Goal: Information Seeking & Learning: Compare options

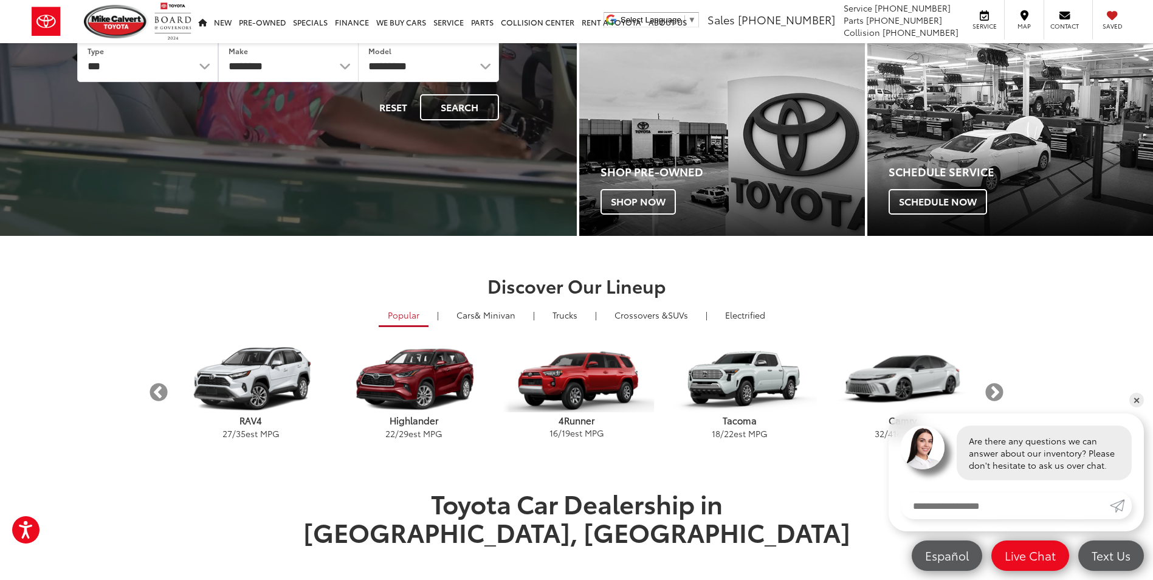
scroll to position [243, 0]
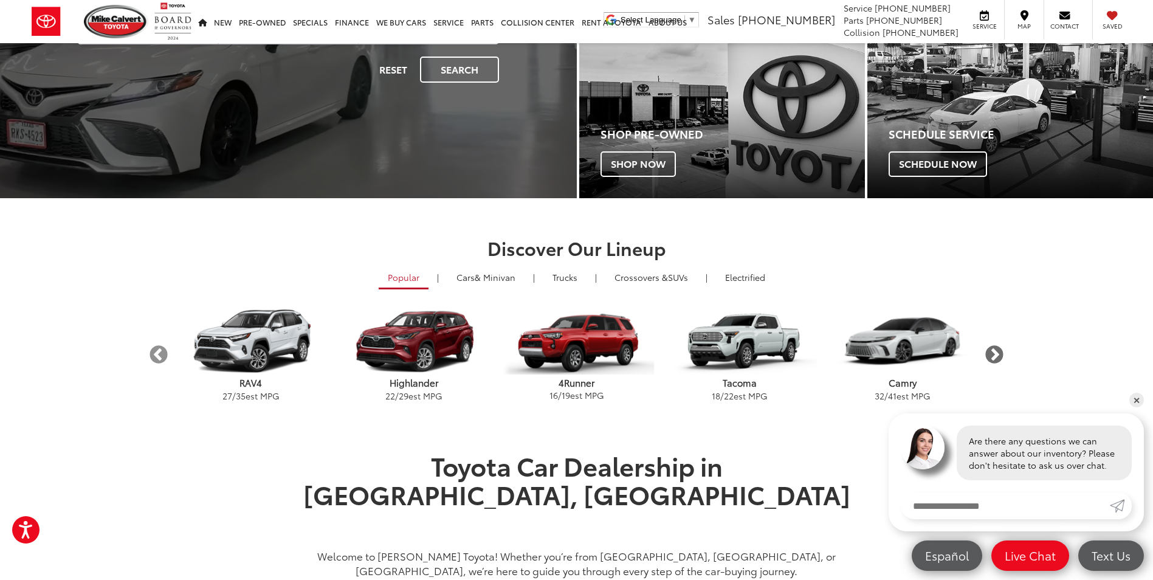
click at [994, 353] on button "Next" at bounding box center [994, 354] width 21 height 21
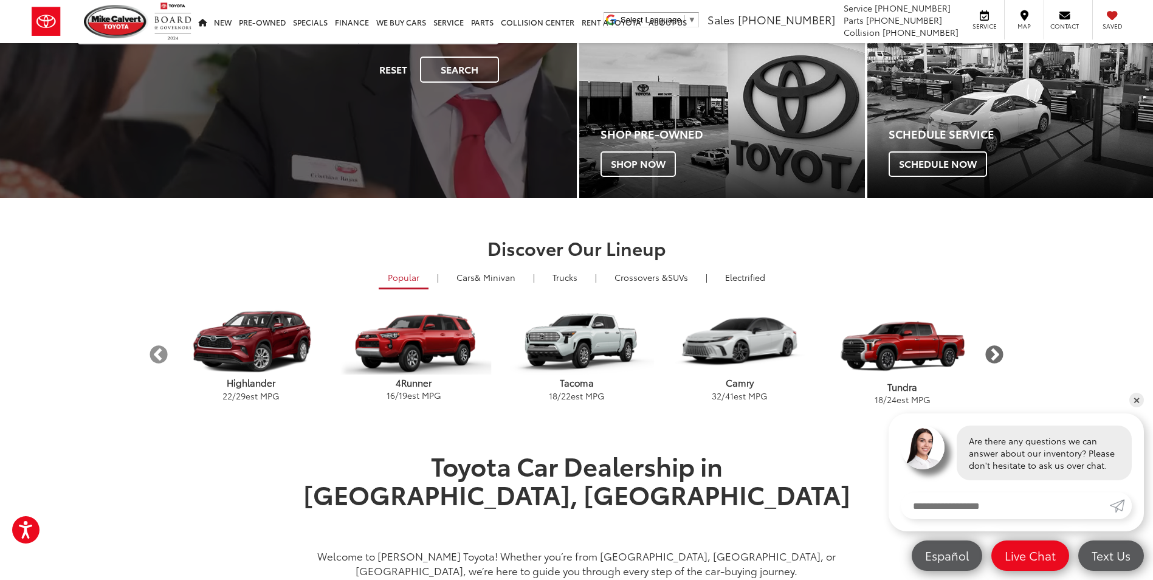
click at [994, 353] on button "Next" at bounding box center [994, 354] width 21 height 21
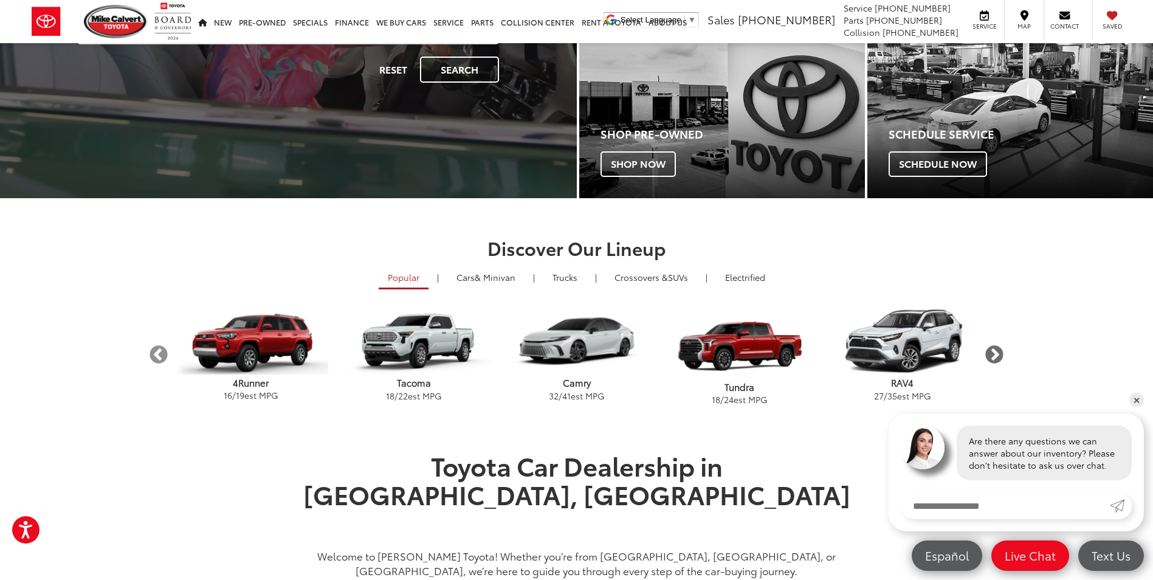
click at [995, 353] on button "Next" at bounding box center [994, 354] width 21 height 21
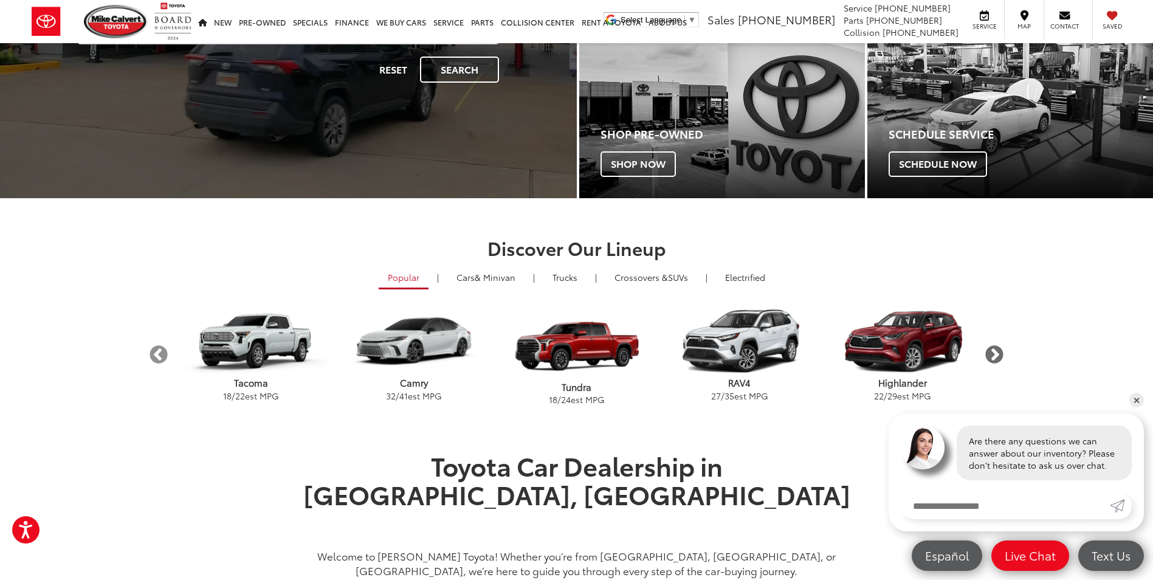
click at [995, 353] on button "Next" at bounding box center [994, 354] width 21 height 21
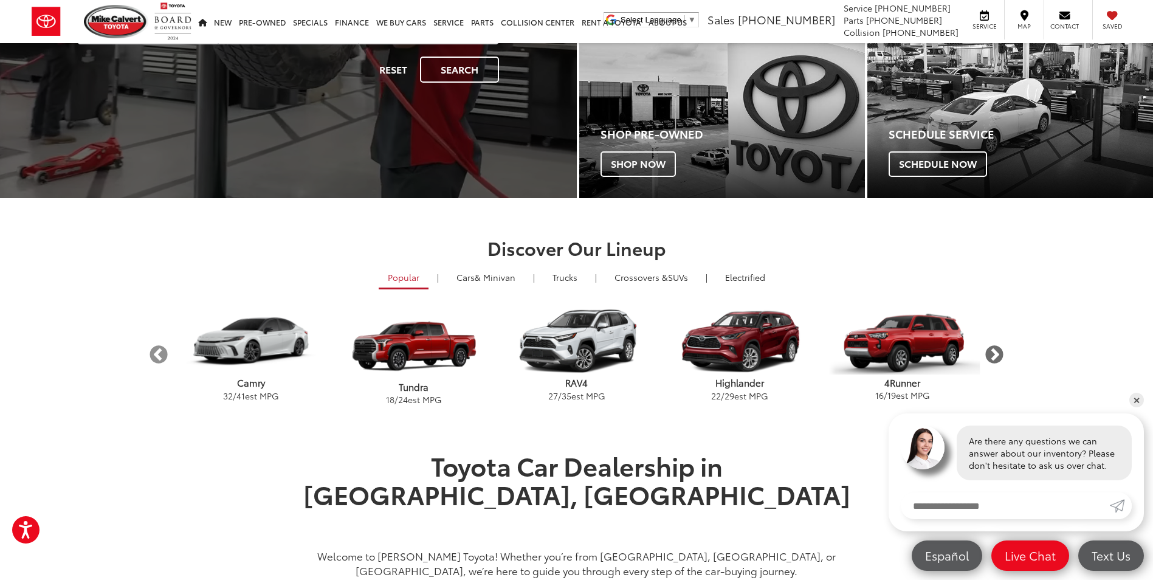
click at [995, 353] on button "Next" at bounding box center [994, 354] width 21 height 21
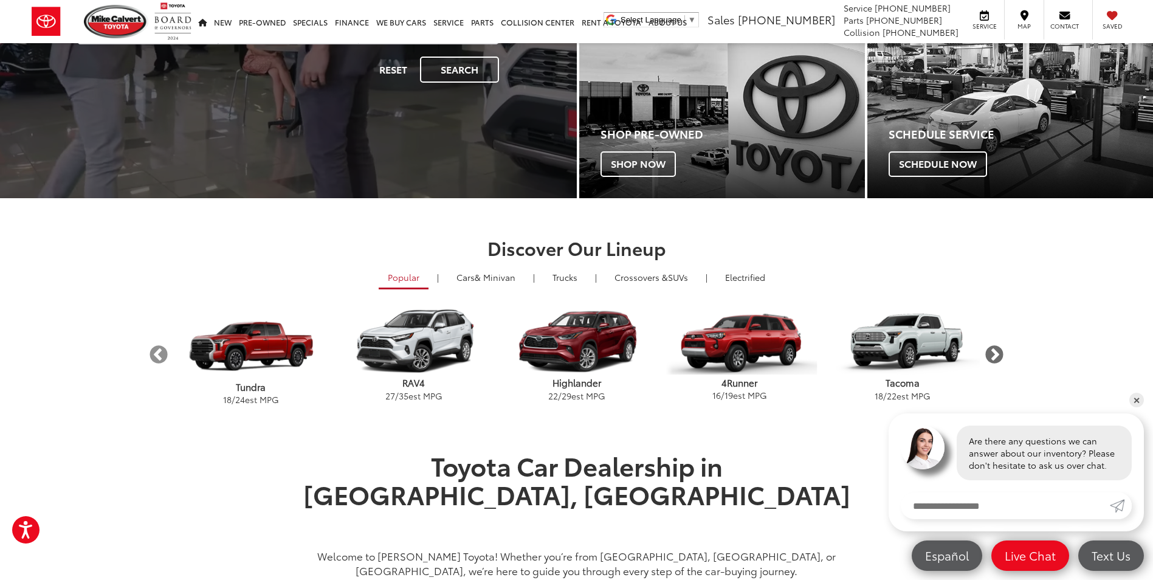
click at [995, 353] on button "Next" at bounding box center [994, 354] width 21 height 21
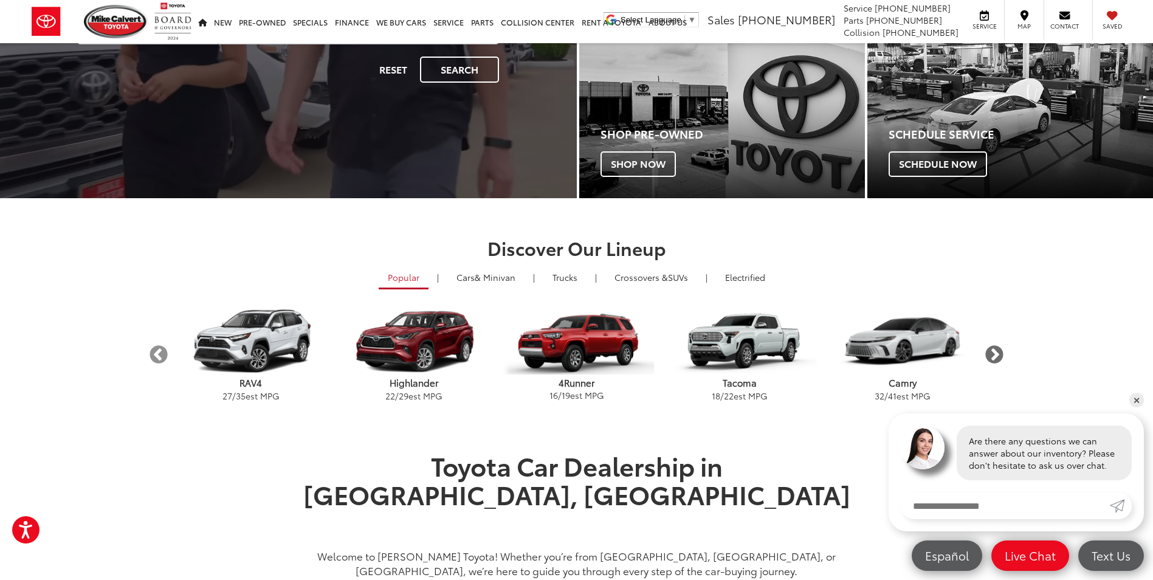
click at [995, 354] on button "Next" at bounding box center [994, 354] width 21 height 21
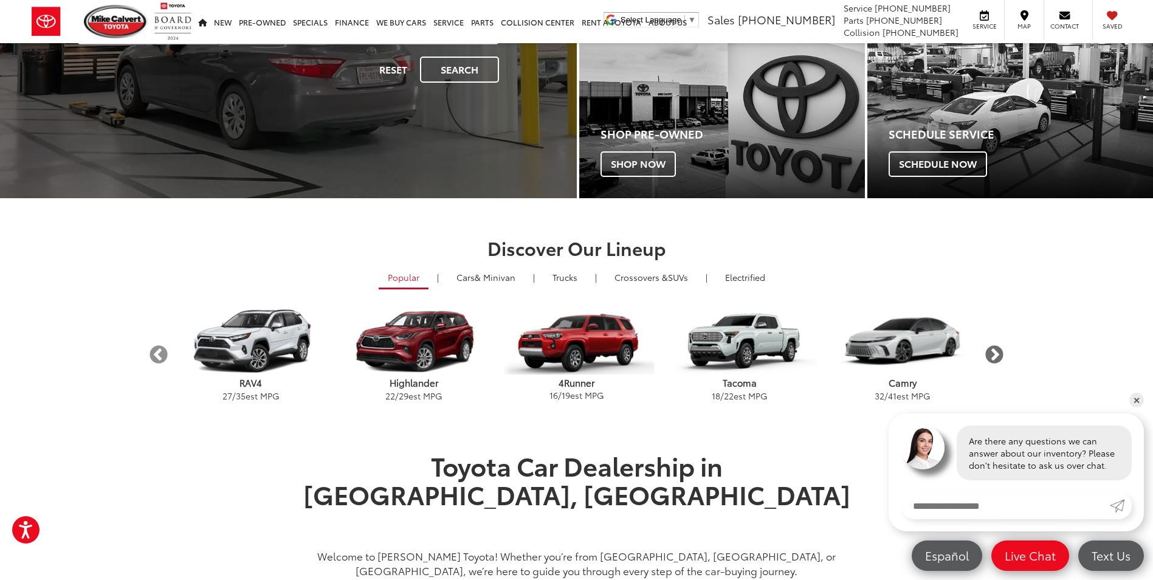
click at [995, 354] on button "Next" at bounding box center [994, 354] width 21 height 21
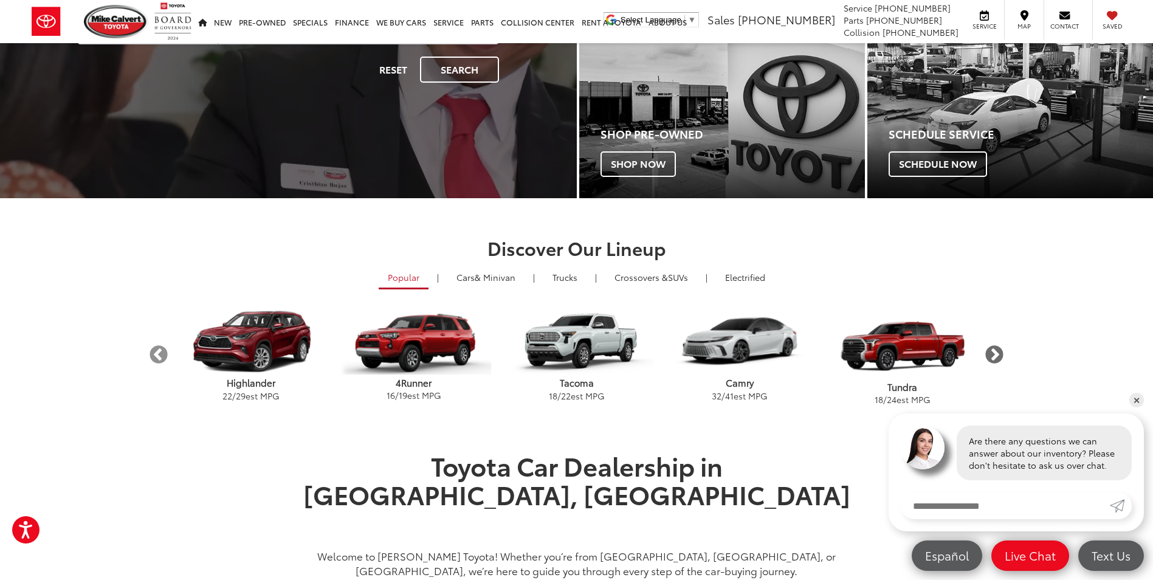
click at [995, 354] on button "Next" at bounding box center [994, 354] width 21 height 21
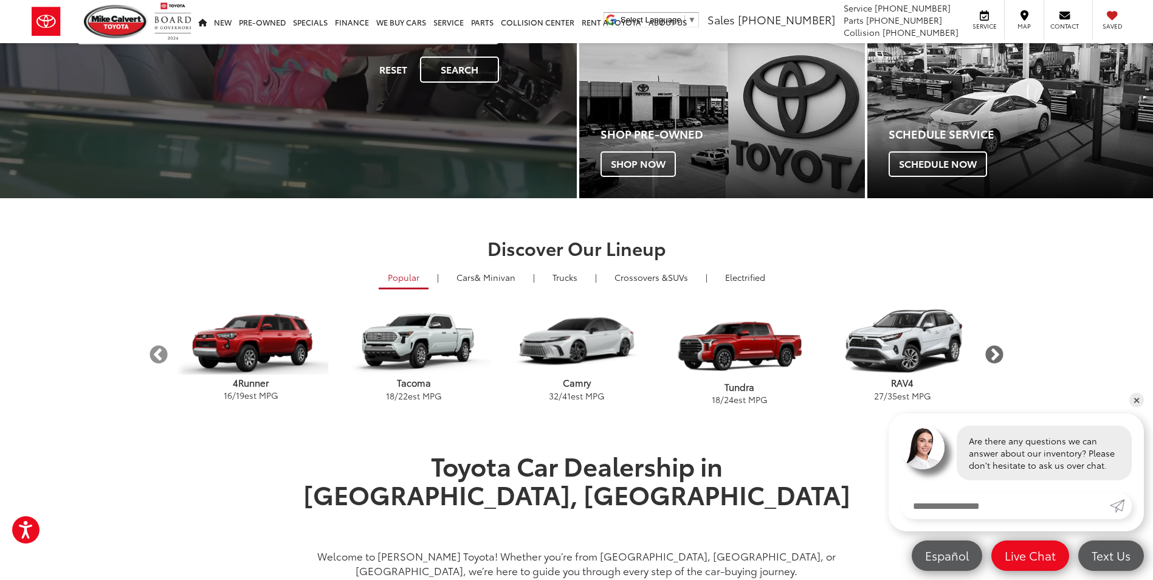
click at [995, 354] on button "Next" at bounding box center [994, 354] width 21 height 21
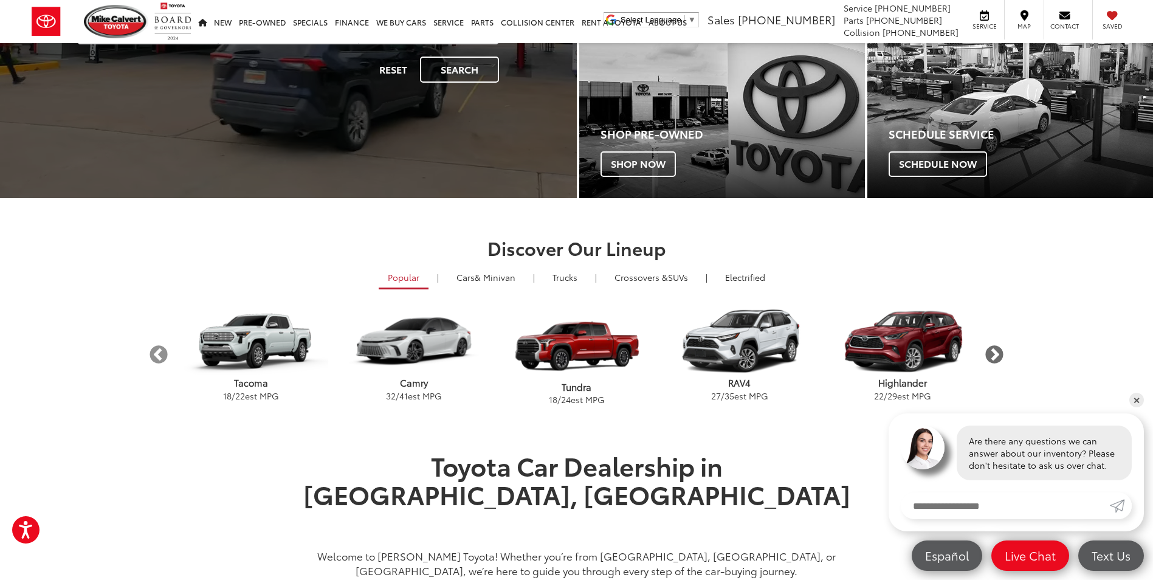
click at [995, 354] on button "Next" at bounding box center [994, 354] width 21 height 21
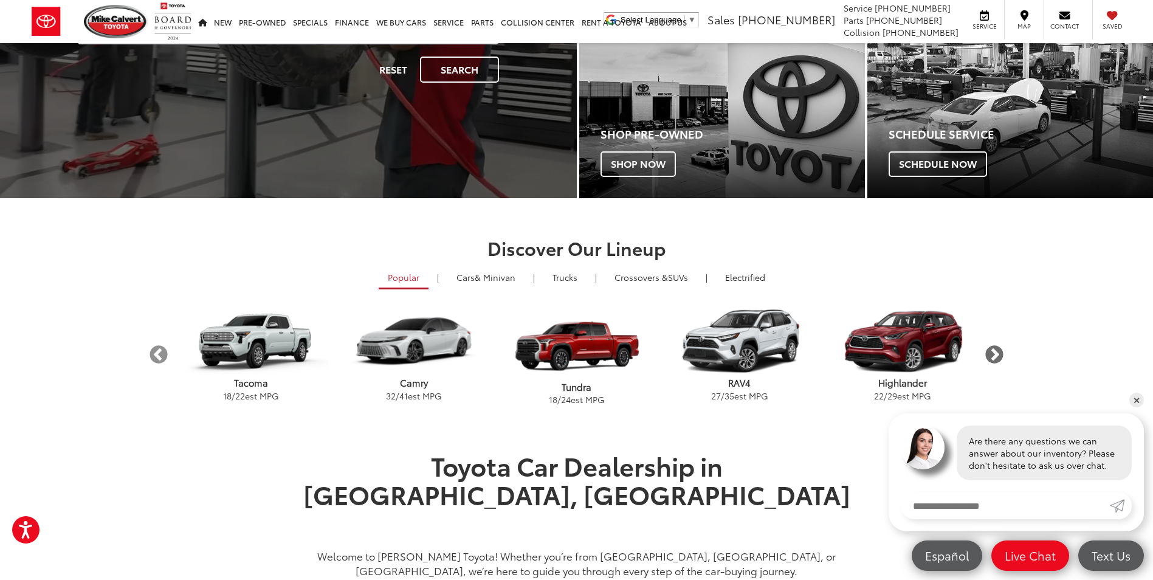
click at [995, 354] on button "Next" at bounding box center [994, 354] width 21 height 21
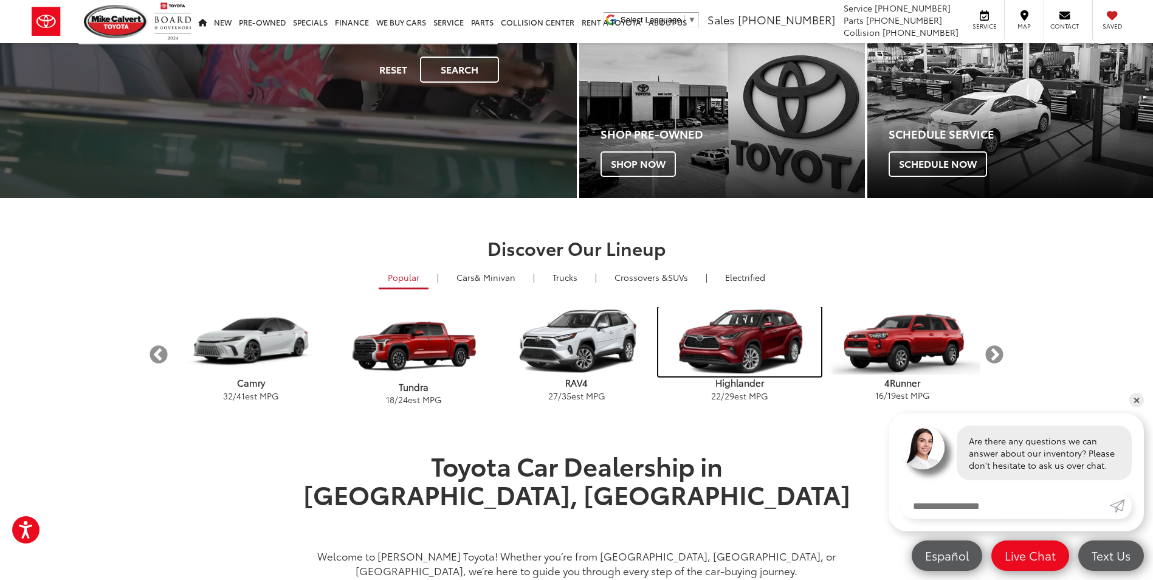
click at [757, 353] on img "carousel" at bounding box center [739, 341] width 163 height 69
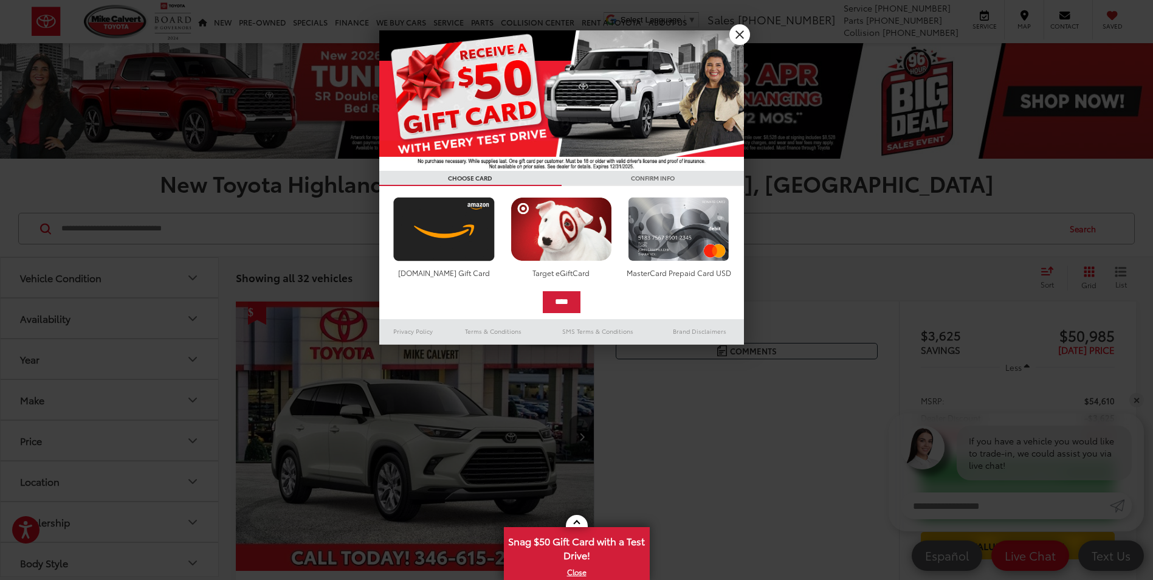
click at [747, 25] on div at bounding box center [576, 290] width 1153 height 580
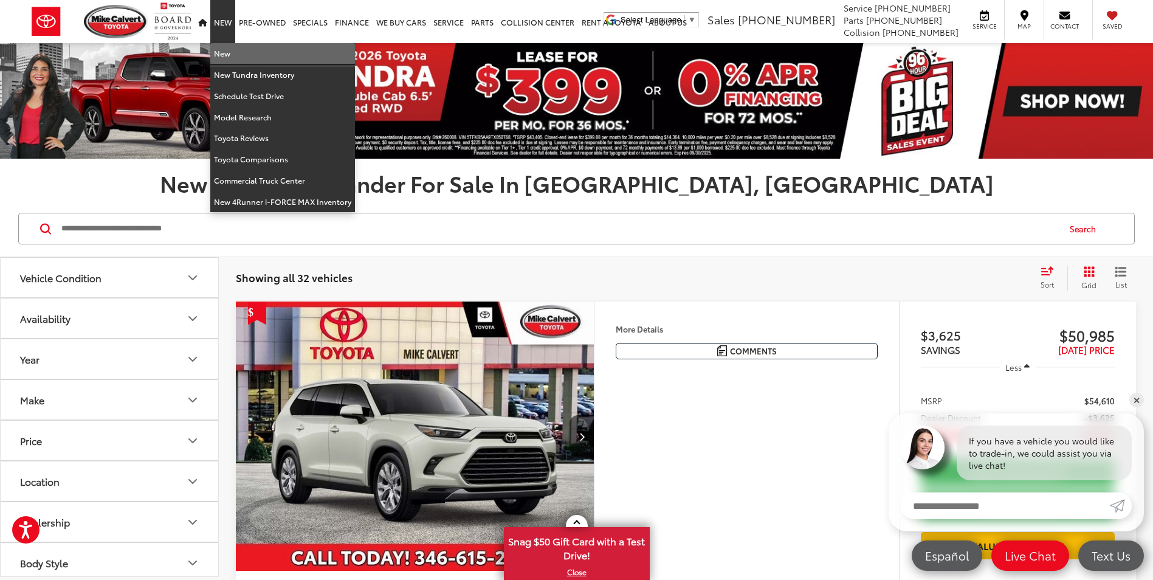
click at [228, 60] on link "New" at bounding box center [282, 53] width 145 height 21
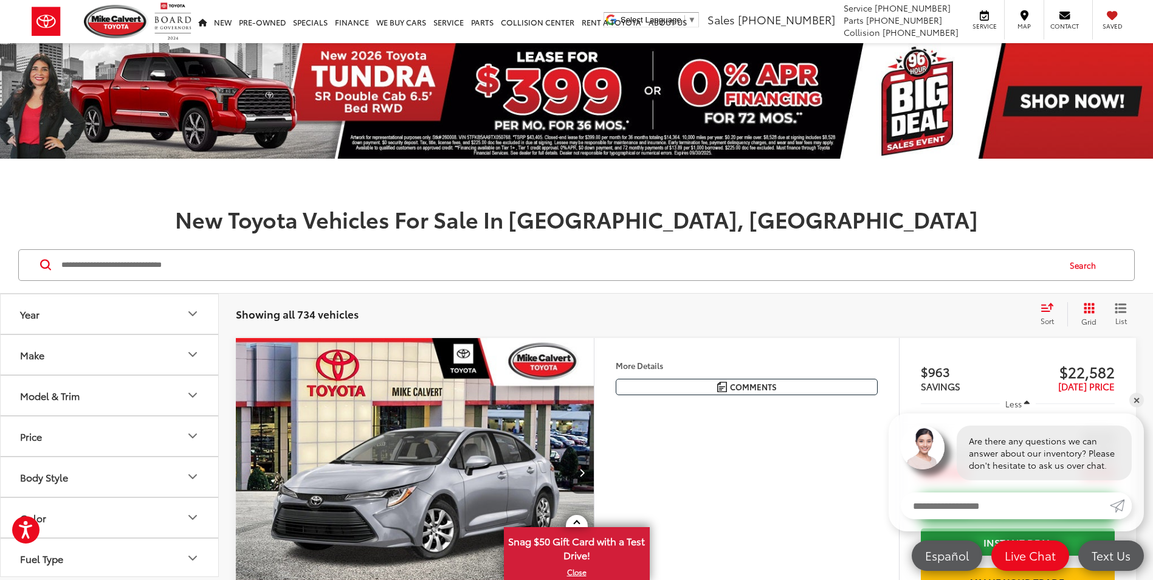
click at [120, 388] on button "Model & Trim" at bounding box center [110, 396] width 219 height 40
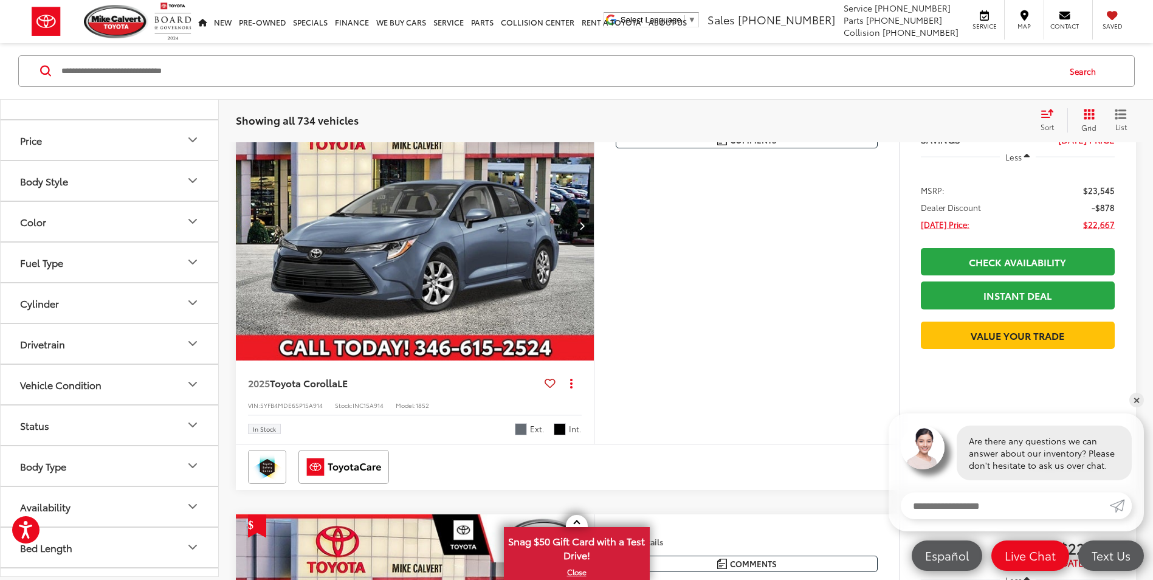
scroll to position [965, 0]
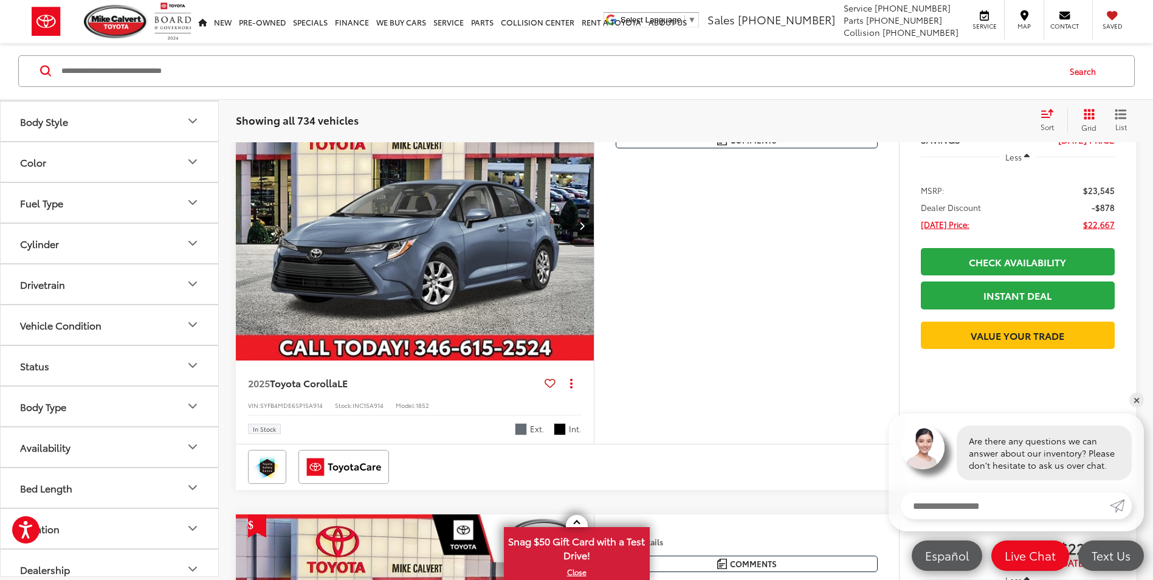
click at [126, 286] on button "Drivetrain" at bounding box center [110, 284] width 219 height 40
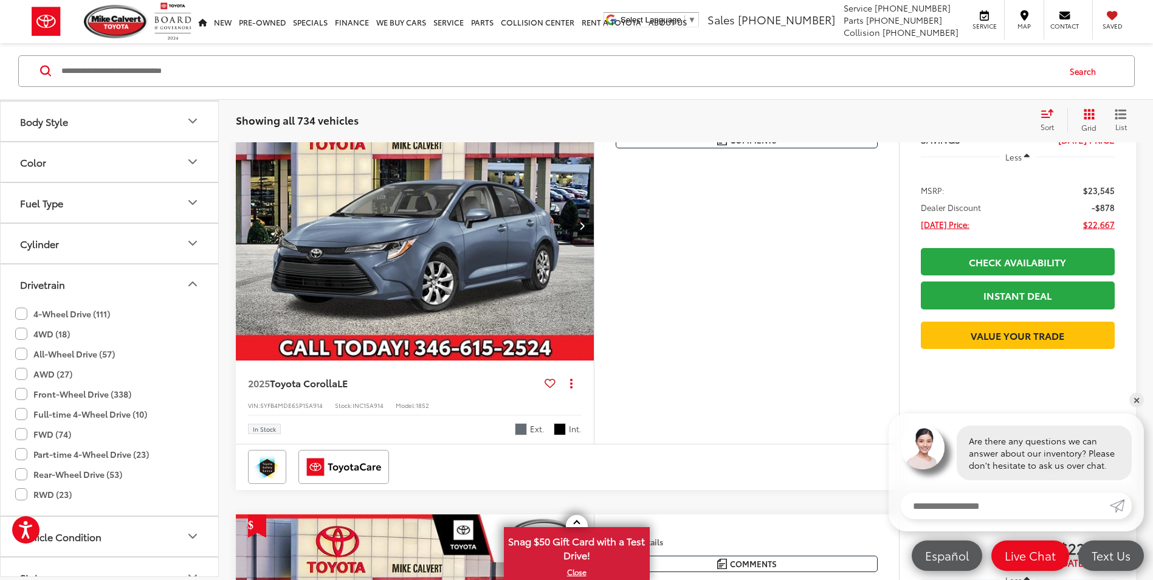
click at [26, 309] on label "4-Wheel Drive (111)" at bounding box center [62, 314] width 95 height 20
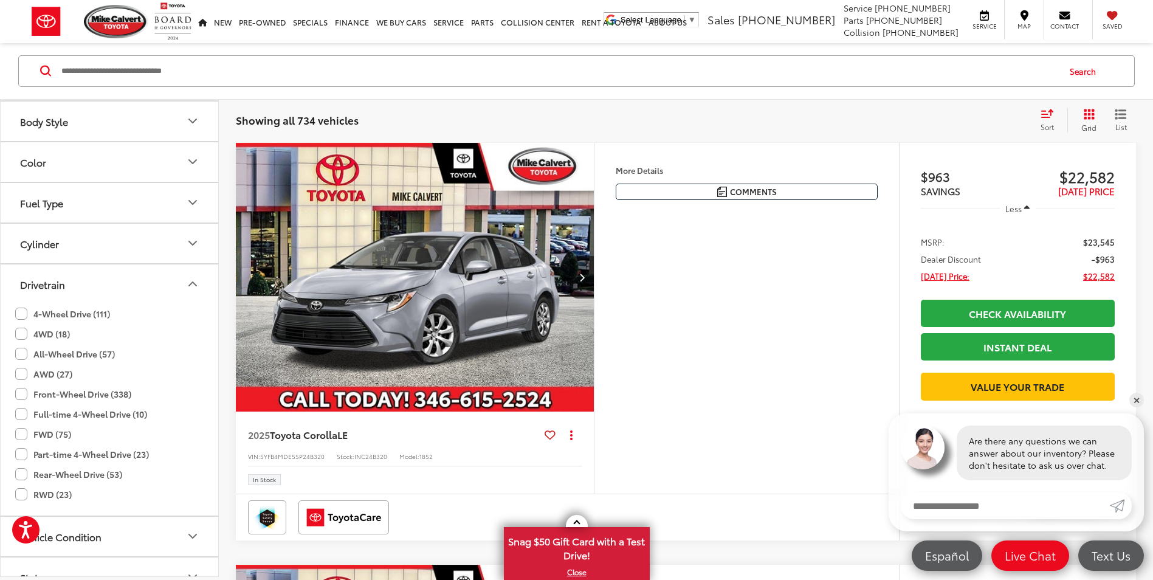
scroll to position [194, 0]
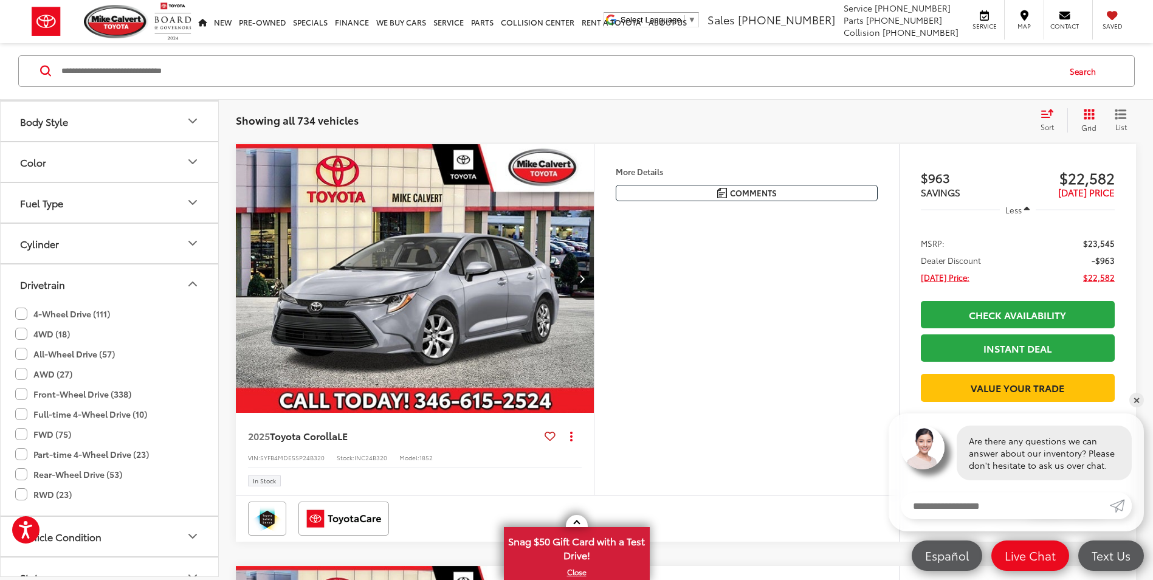
click at [24, 330] on label "4WD (18)" at bounding box center [42, 334] width 55 height 20
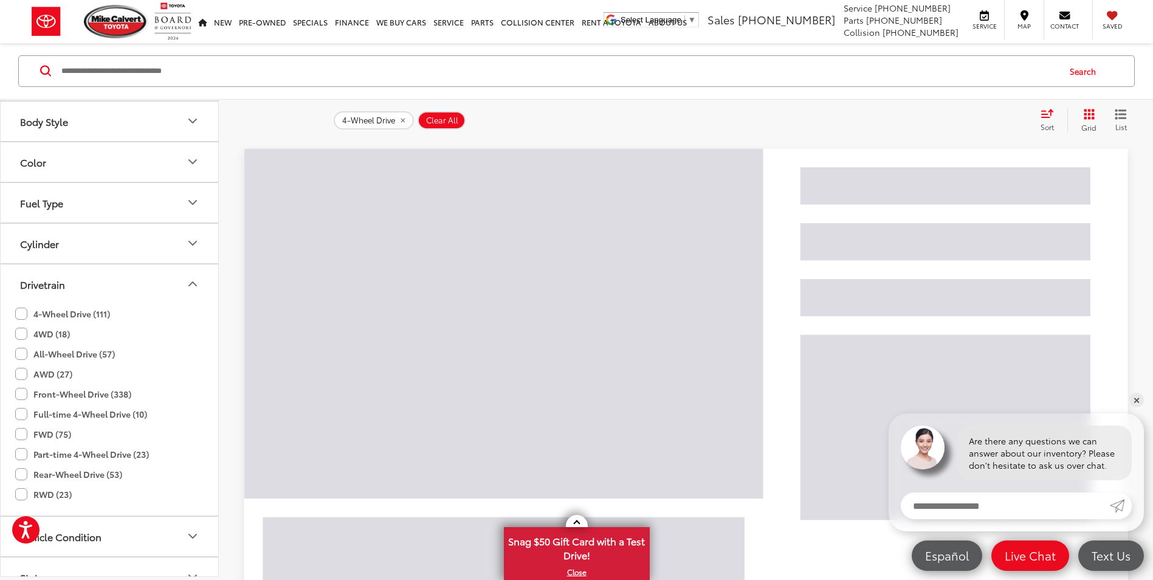
scroll to position [0, 0]
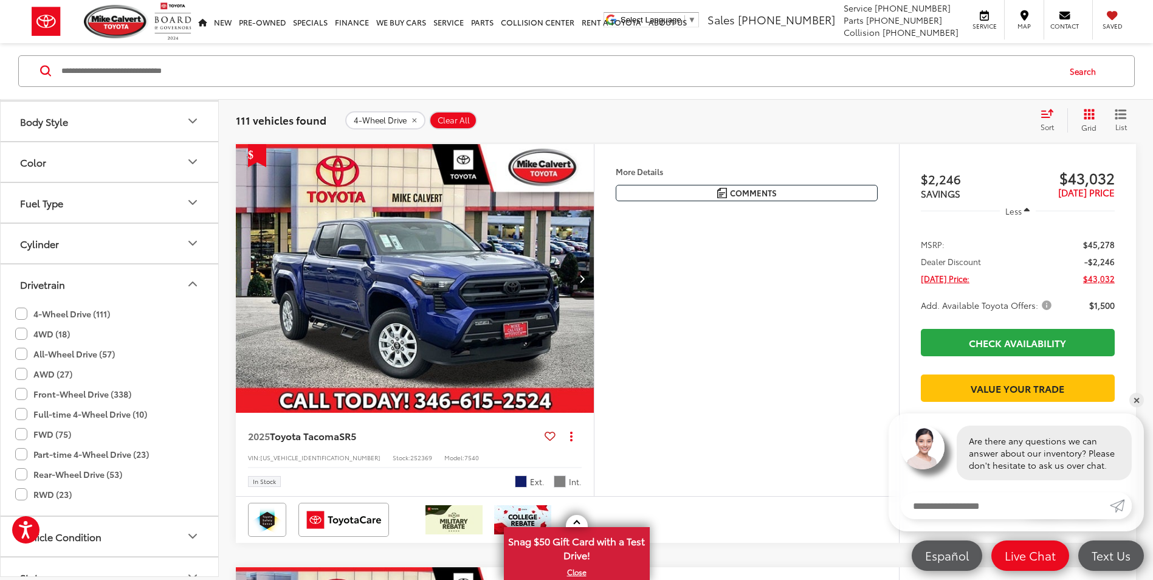
click at [22, 351] on label "All-Wheel Drive (57)" at bounding box center [65, 354] width 100 height 20
click at [19, 378] on label "AWD (27)" at bounding box center [43, 374] width 57 height 20
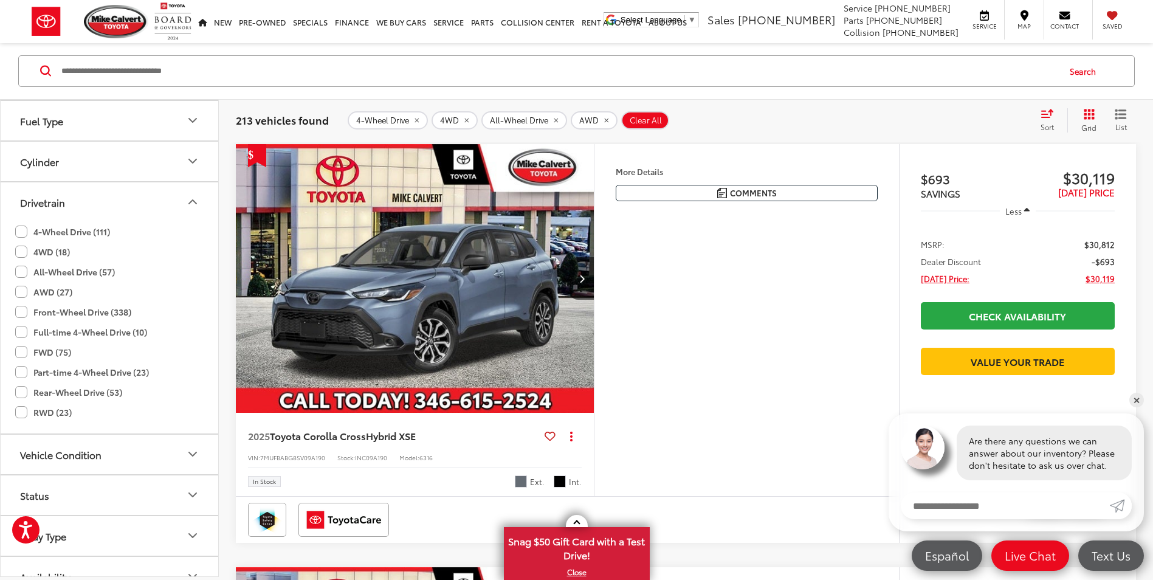
scroll to position [1026, 0]
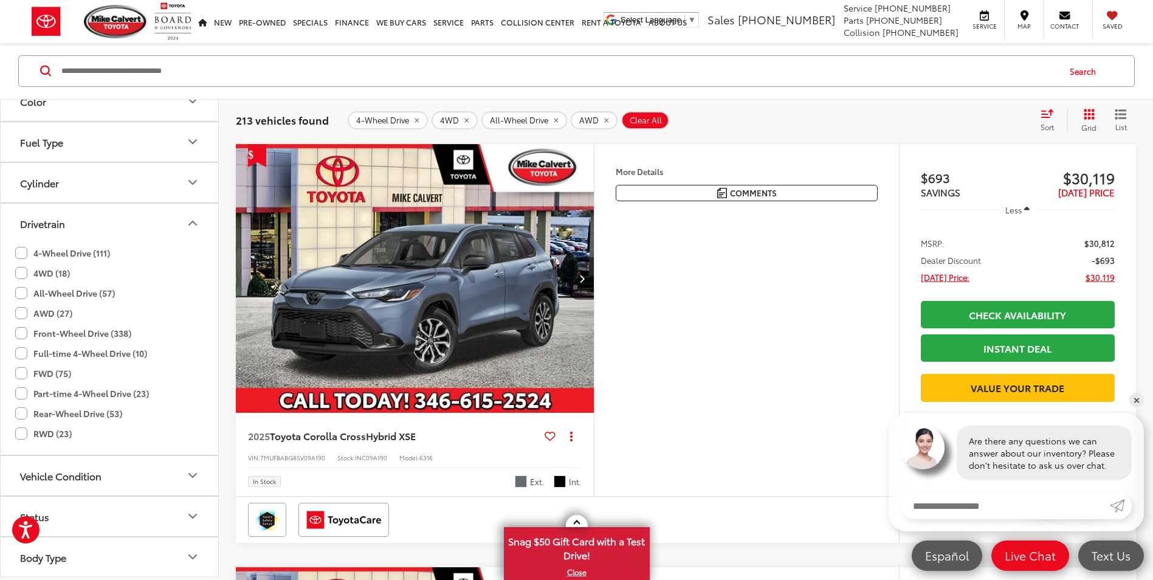
click at [23, 392] on label "Part-time 4-Wheel Drive (23)" at bounding box center [82, 393] width 134 height 20
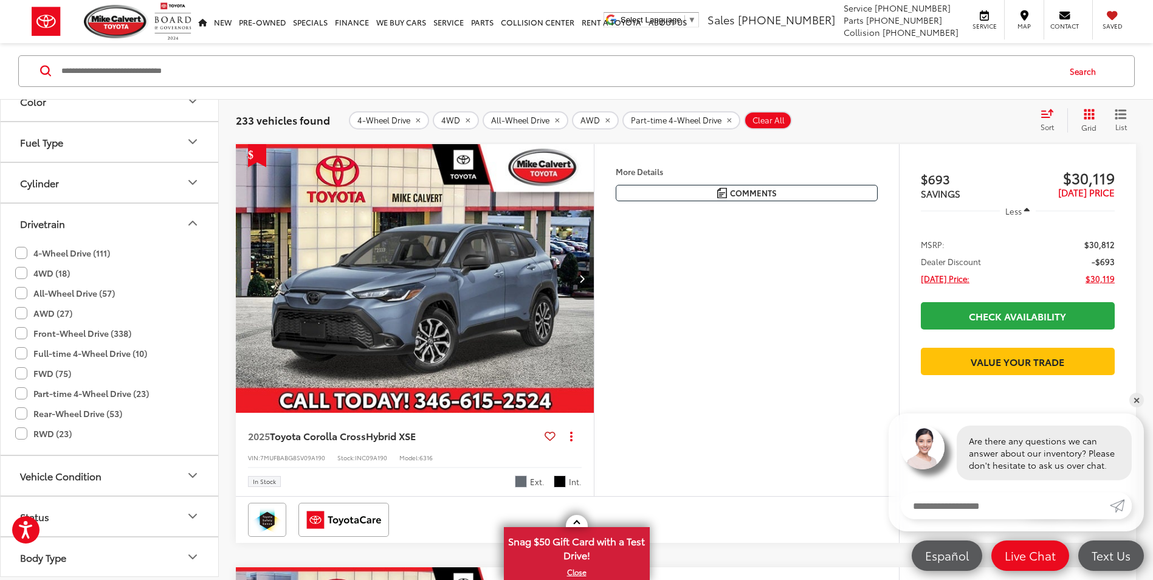
click at [21, 360] on label "Full-time 4-Wheel Drive (10)" at bounding box center [81, 353] width 132 height 20
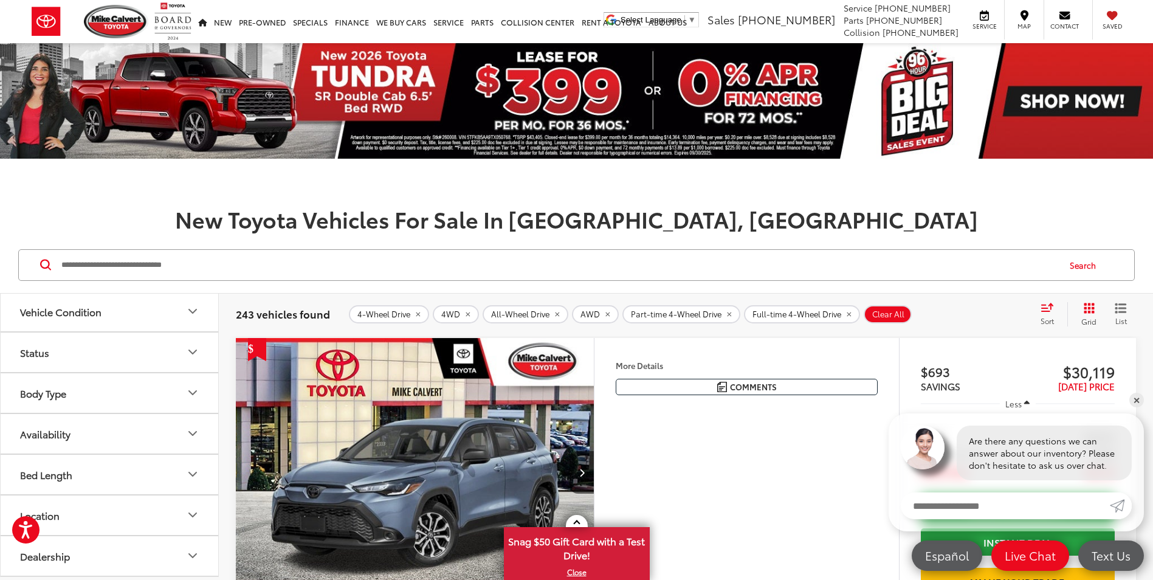
scroll to position [1299, 0]
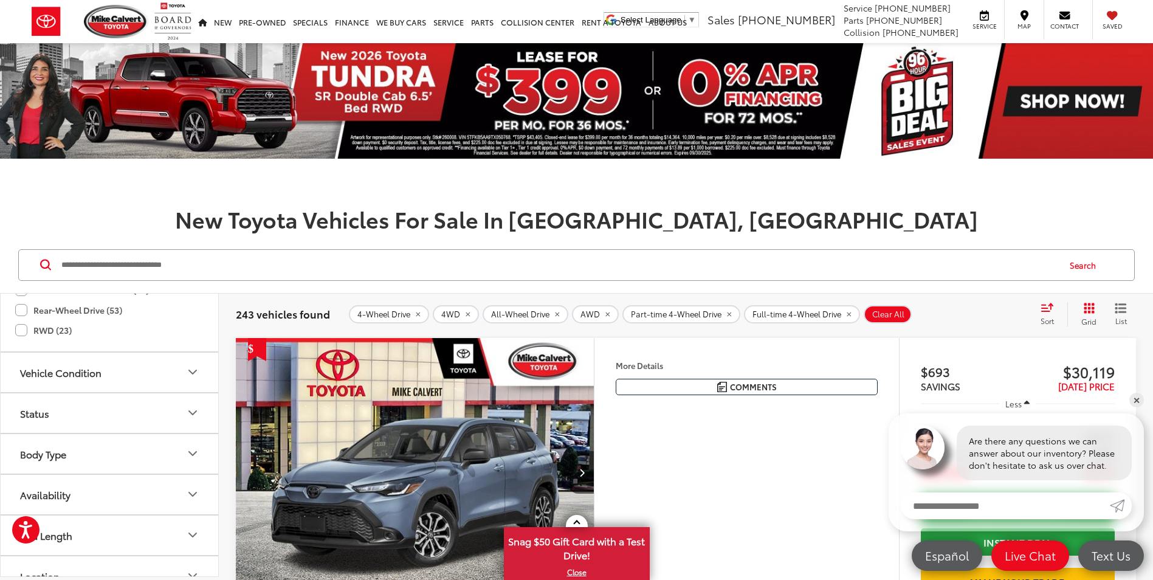
click at [186, 453] on icon "Body Type" at bounding box center [192, 453] width 15 height 15
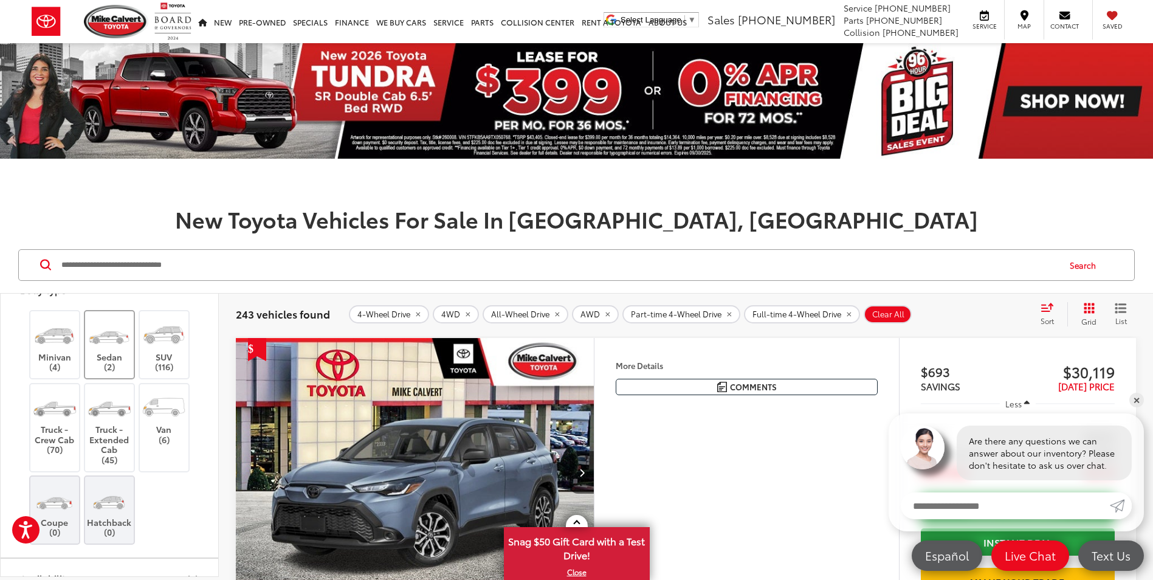
scroll to position [1482, 0]
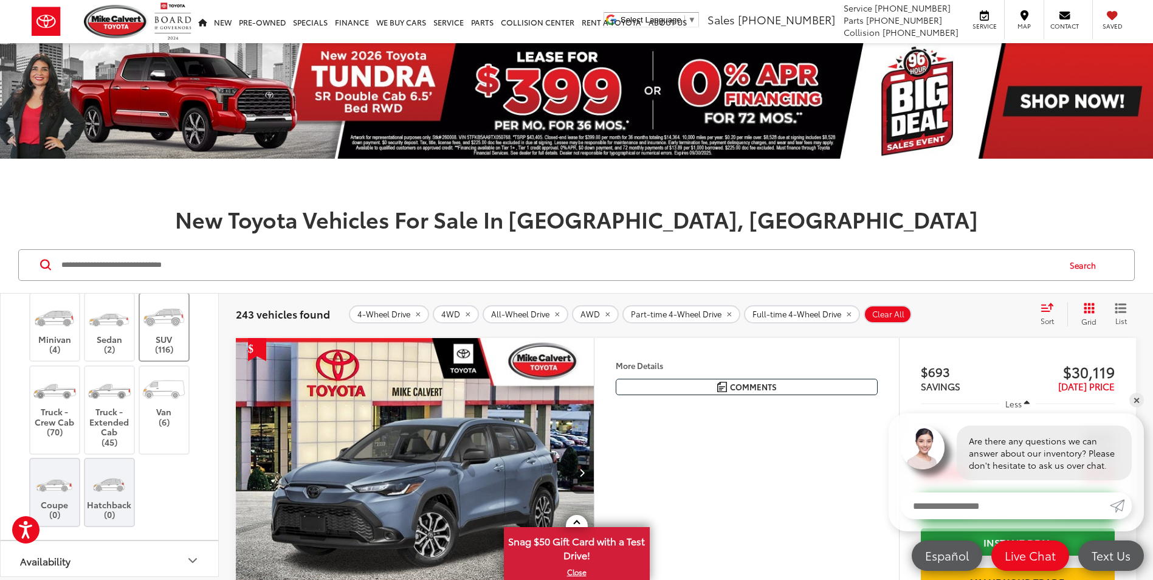
click at [158, 359] on div "SUV (116)" at bounding box center [165, 326] width 52 height 69
click at [167, 333] on label "SUV (116)" at bounding box center [164, 327] width 49 height 55
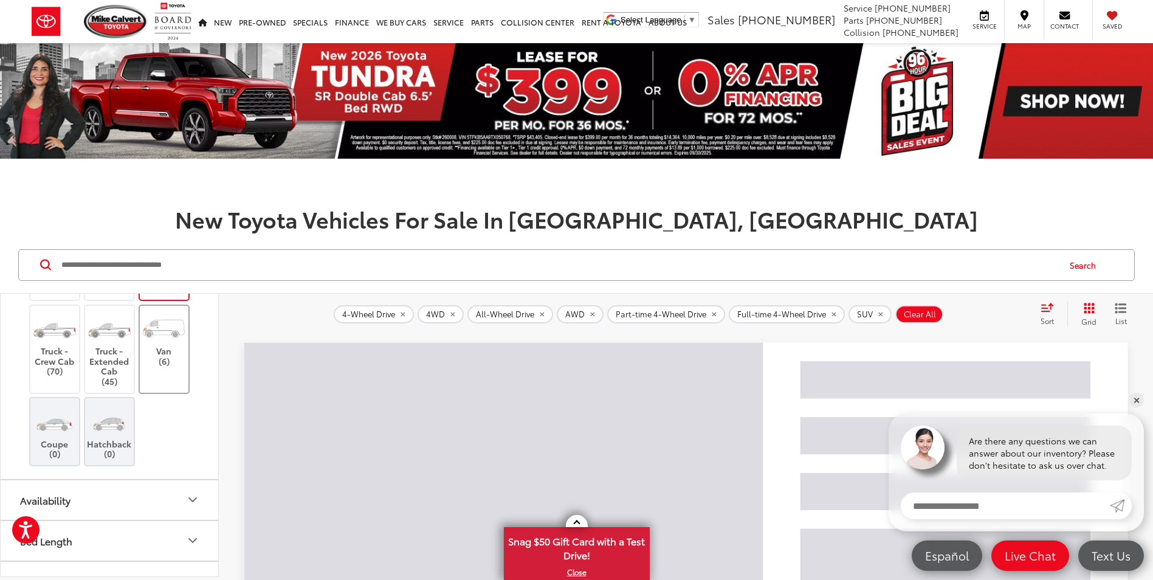
scroll to position [1609, 0]
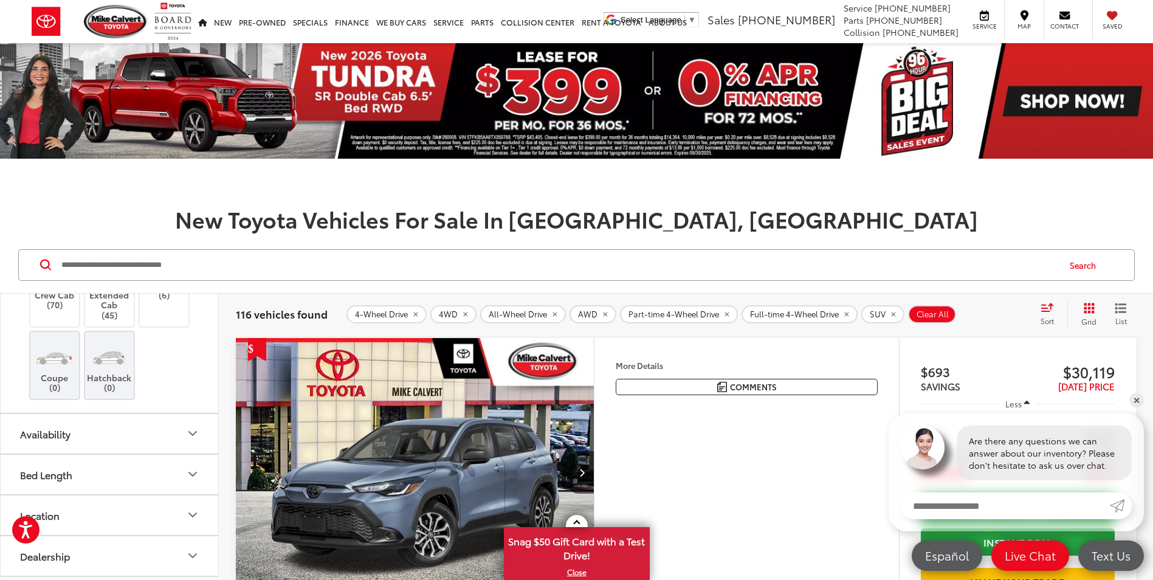
click at [1046, 303] on icon "Select sort value" at bounding box center [1046, 307] width 13 height 9
click at [1021, 364] on span "Low to High" at bounding box center [1007, 366] width 55 height 14
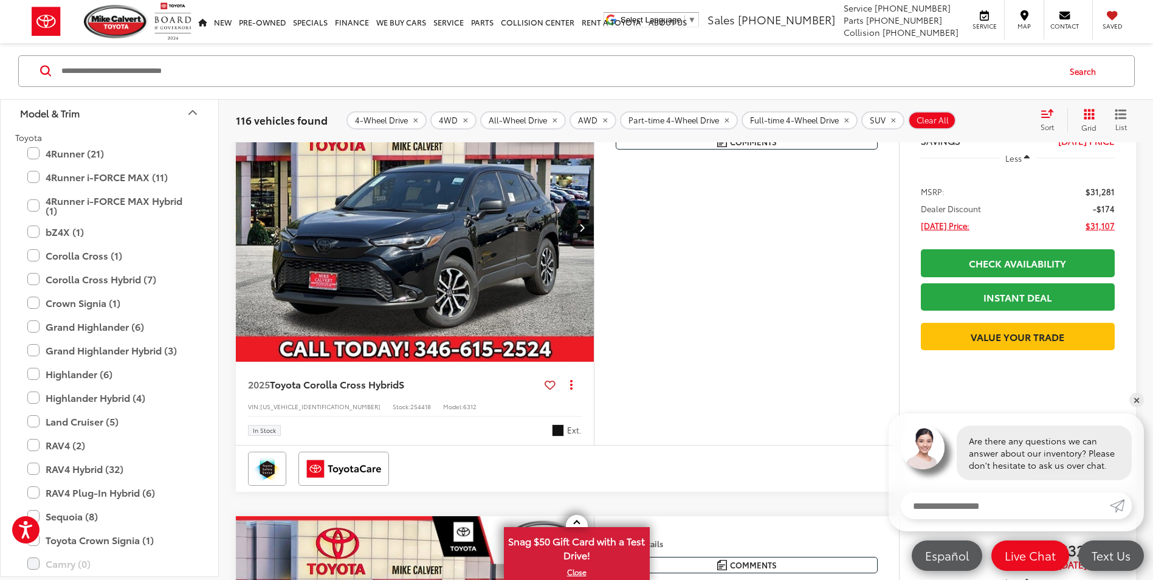
scroll to position [78, 0]
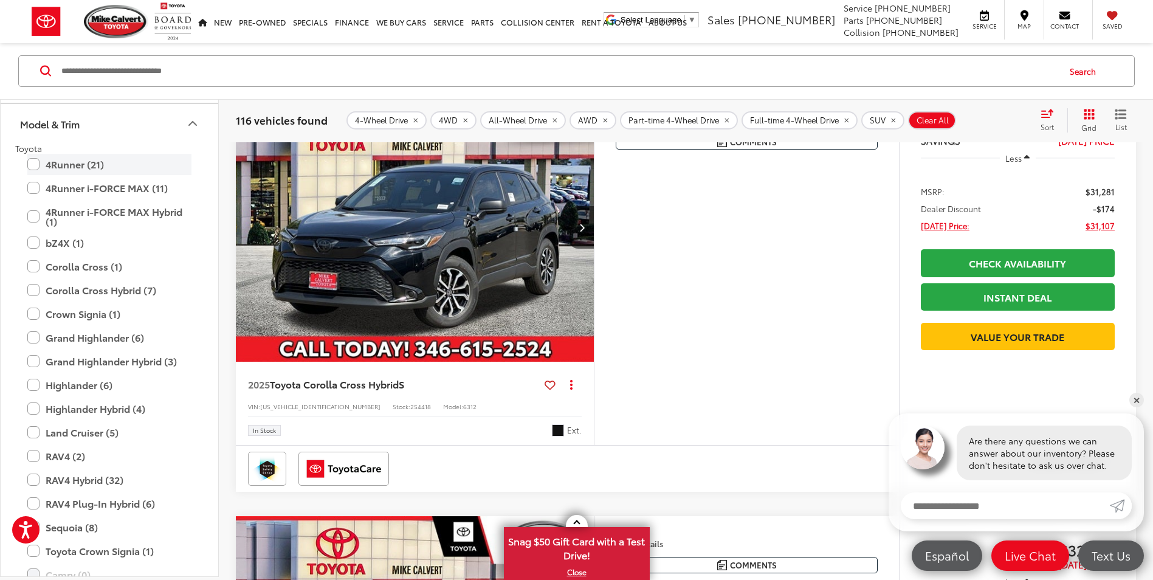
click at [33, 165] on label "4Runner (21)" at bounding box center [109, 164] width 164 height 21
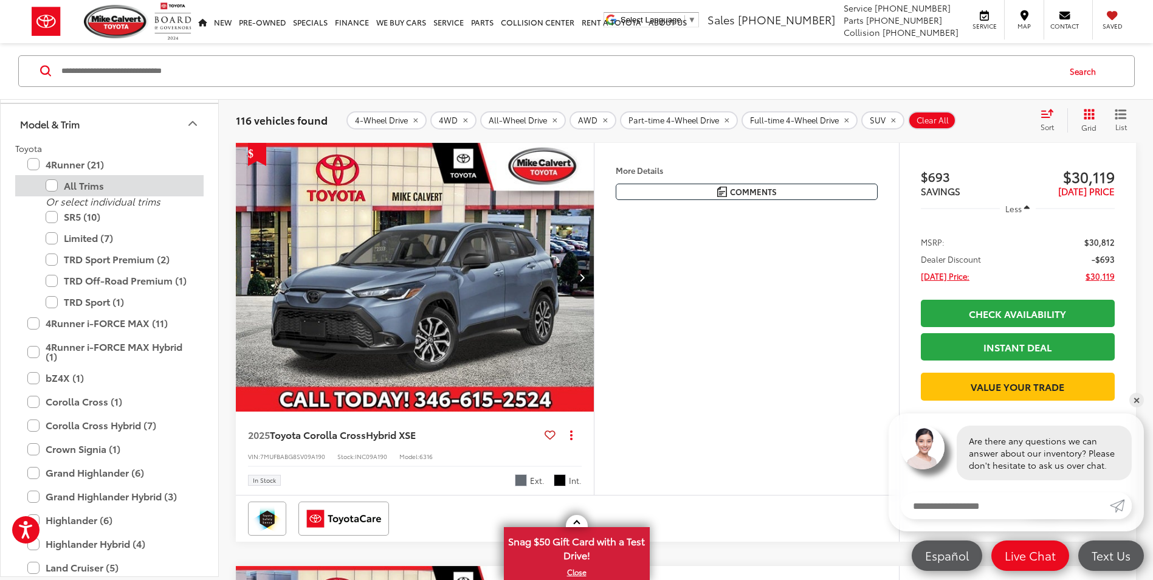
scroll to position [194, 0]
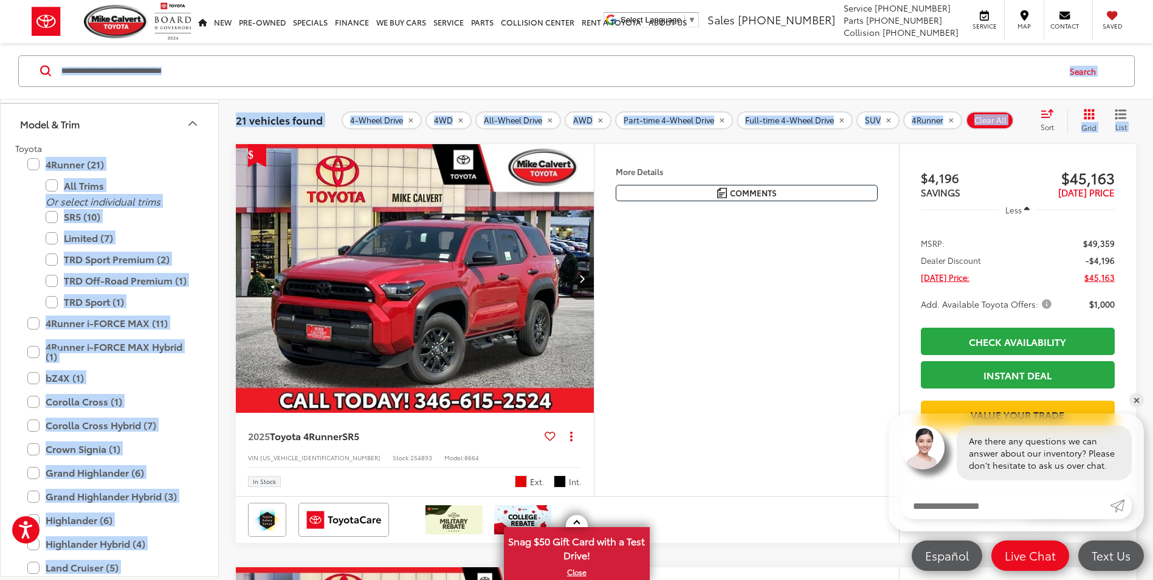
drag, startPoint x: 32, startPoint y: 163, endPoint x: 348, endPoint y: 170, distance: 315.5
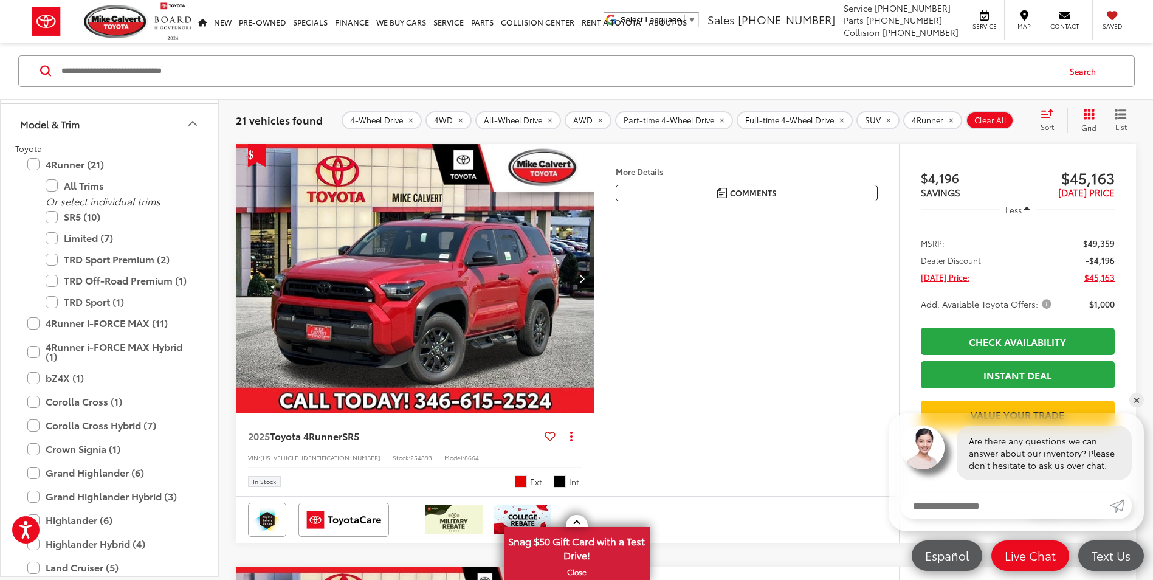
click at [793, 418] on div "Features Bluetooth® 3rd Row Seating 4WD/AWD Android Auto Apple CarPlay Keyless …" at bounding box center [746, 320] width 305 height 352
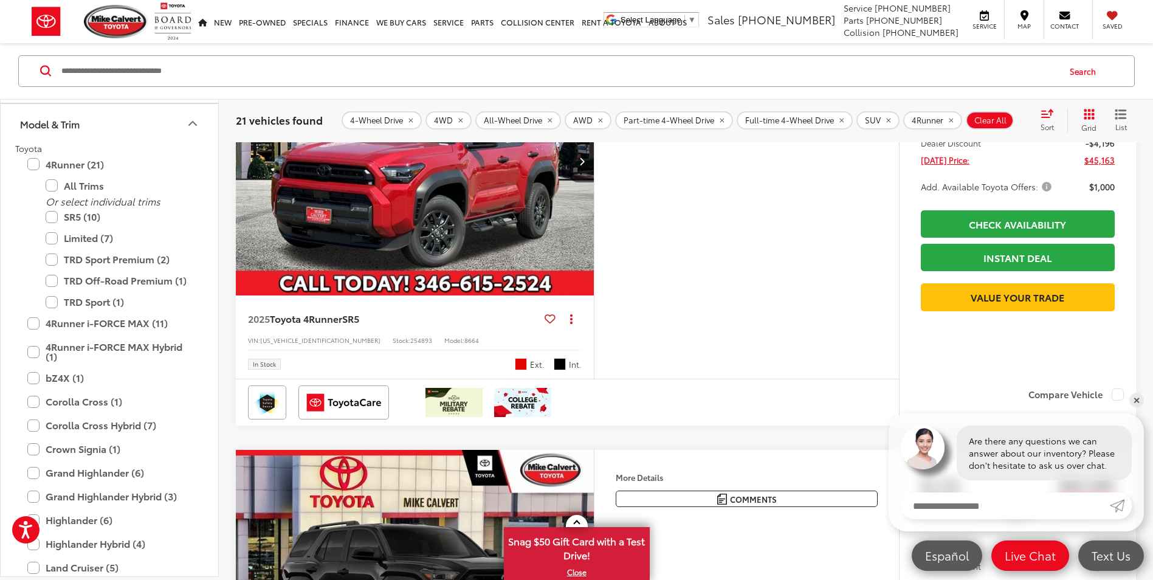
scroll to position [315, 0]
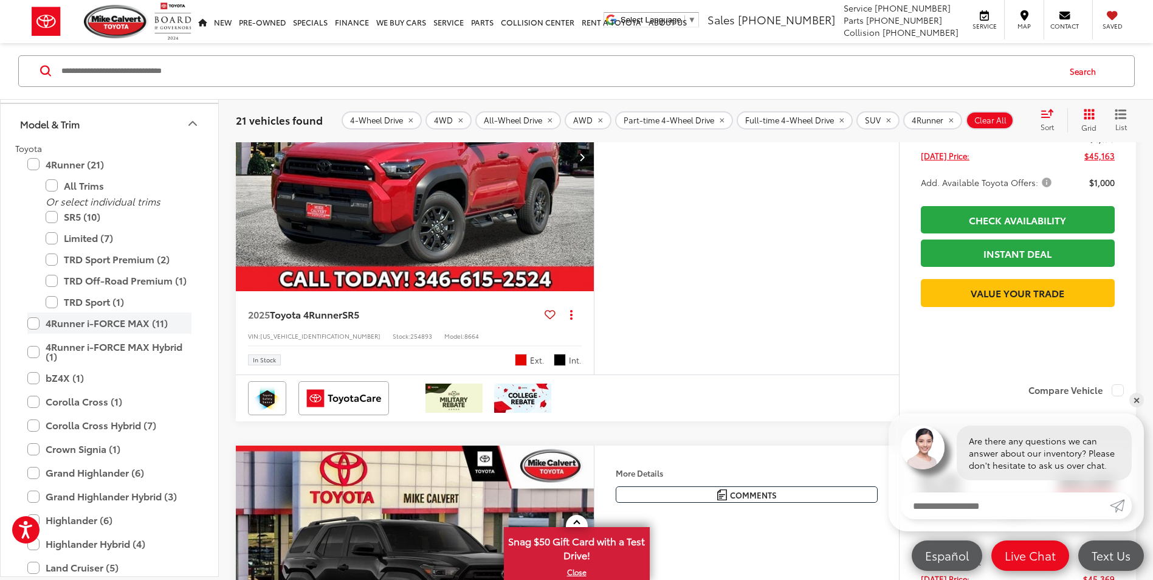
click at [29, 326] on label "4Runner i-FORCE MAX (11)" at bounding box center [109, 323] width 164 height 21
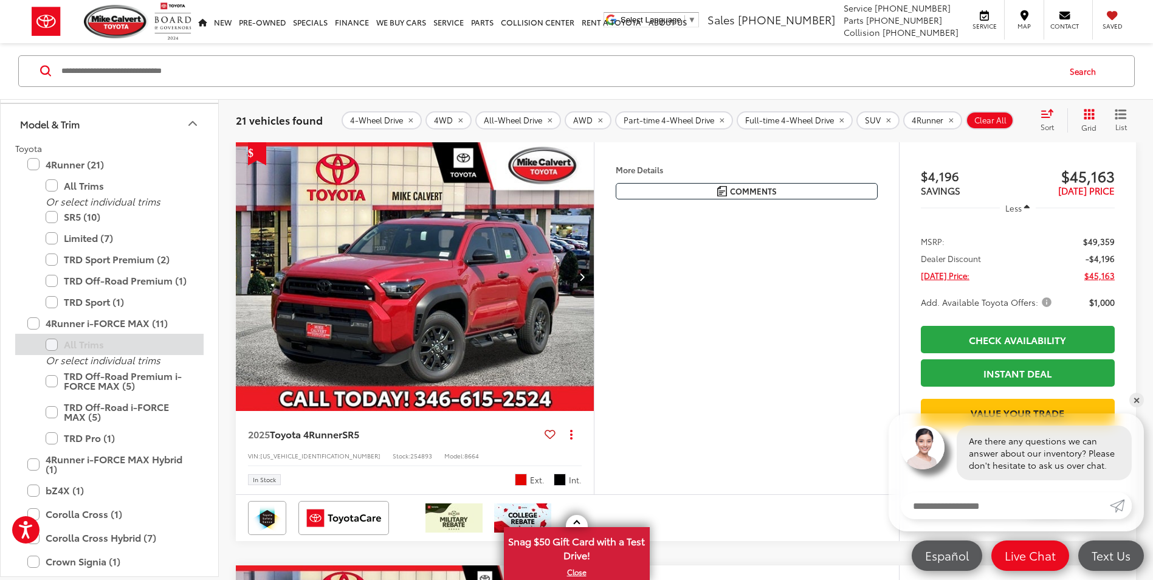
scroll to position [194, 0]
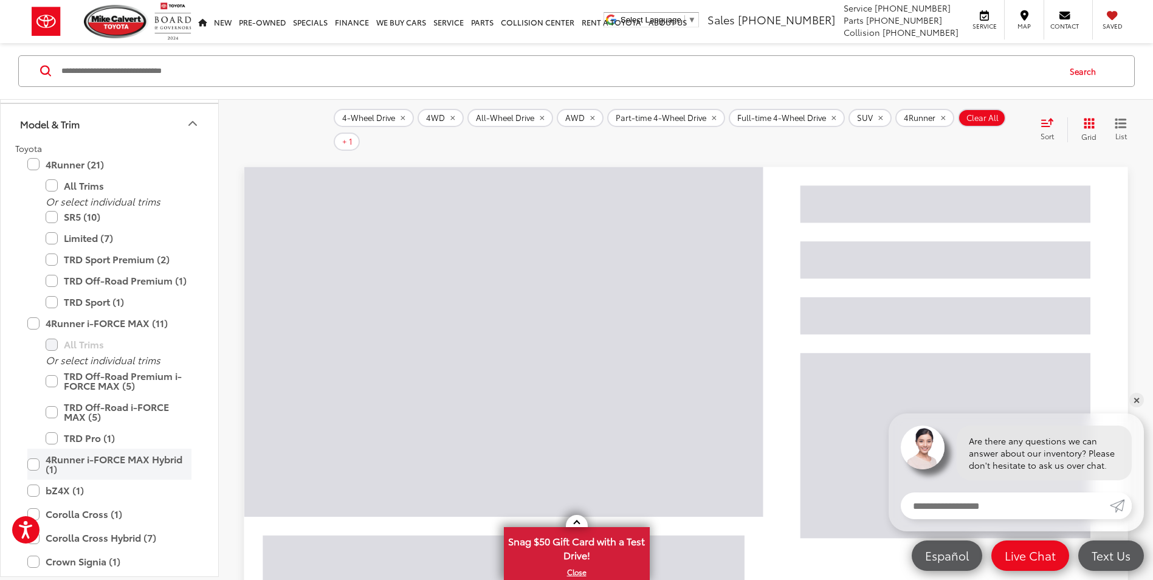
click at [38, 462] on label "4Runner i-FORCE MAX Hybrid (1)" at bounding box center [109, 463] width 164 height 31
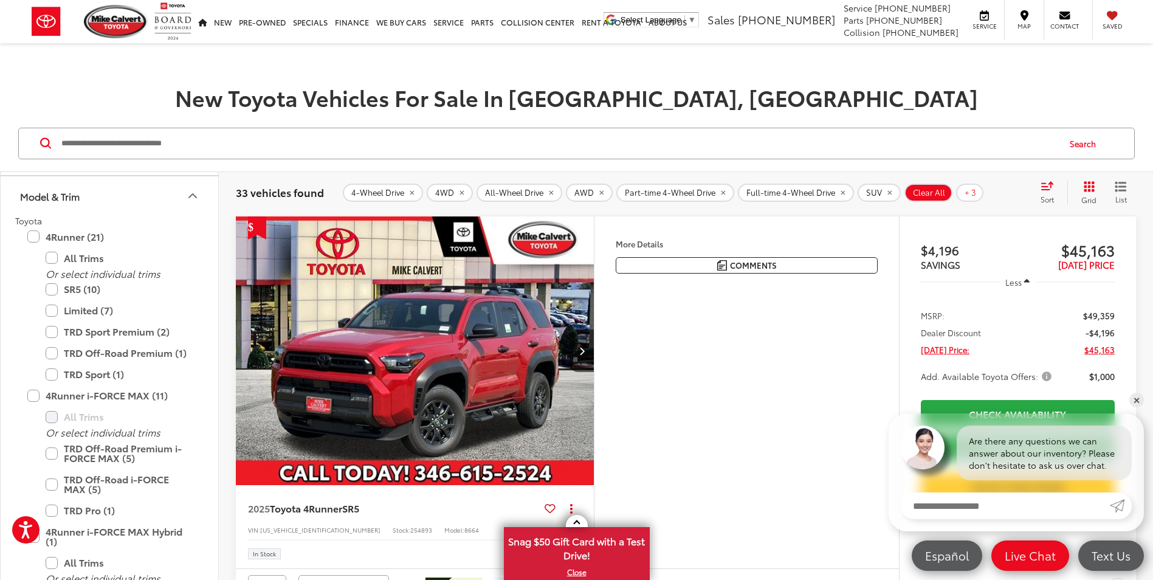
scroll to position [182, 0]
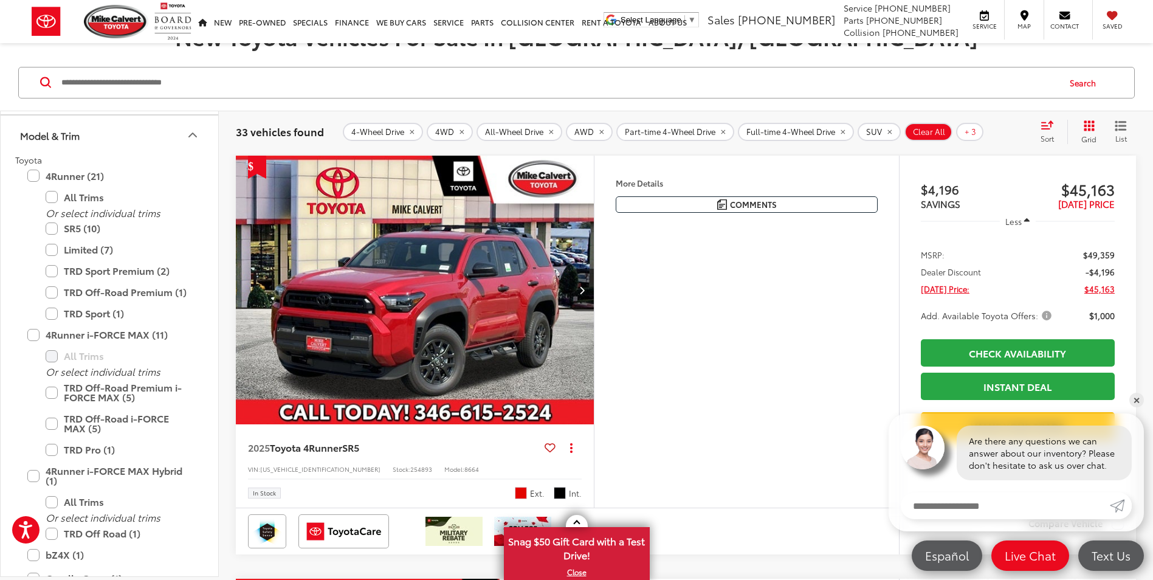
click at [1045, 123] on icon "Select sort value" at bounding box center [1047, 124] width 11 height 7
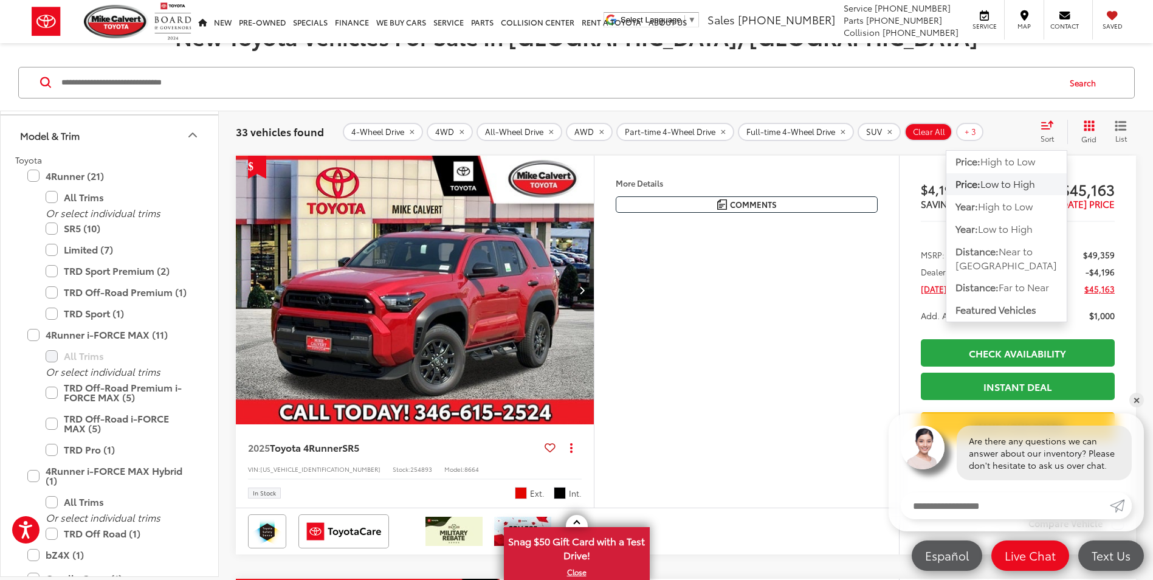
click at [1007, 185] on span "Low to High" at bounding box center [1007, 183] width 55 height 14
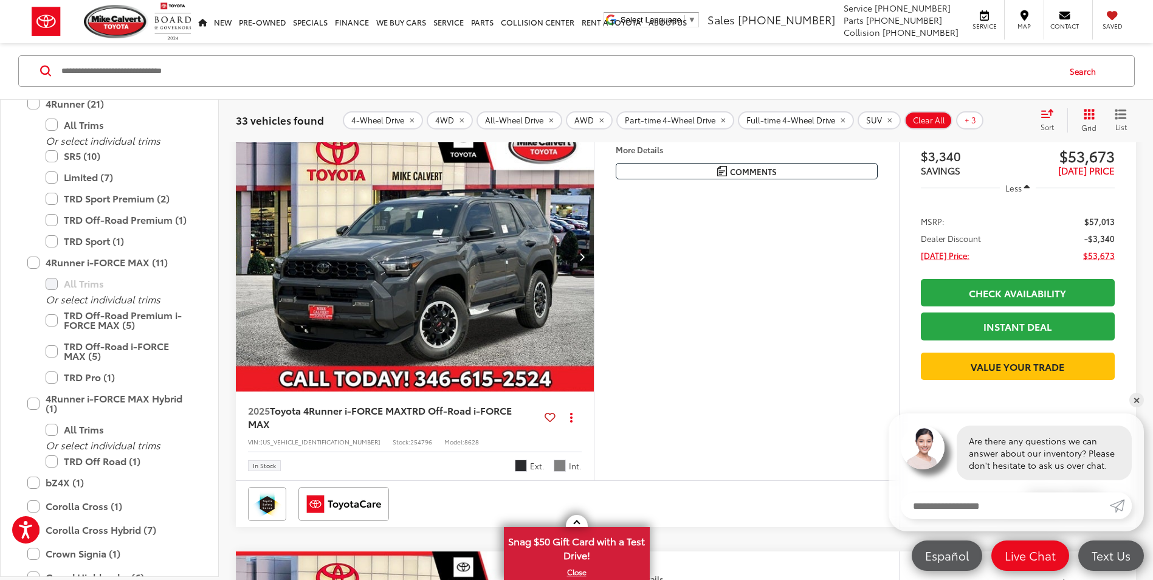
scroll to position [4053, 0]
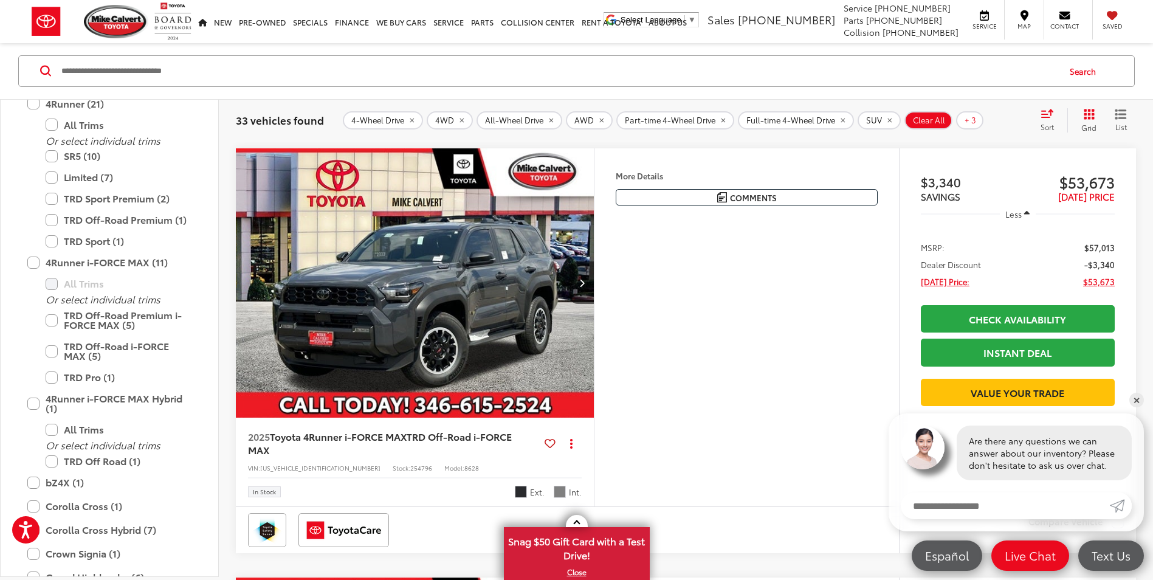
click at [453, 400] on img "2025 Toyota 4Runner i-FORCE MAX TRD Off-Road i-FORCE MAX 0" at bounding box center [415, 283] width 360 height 270
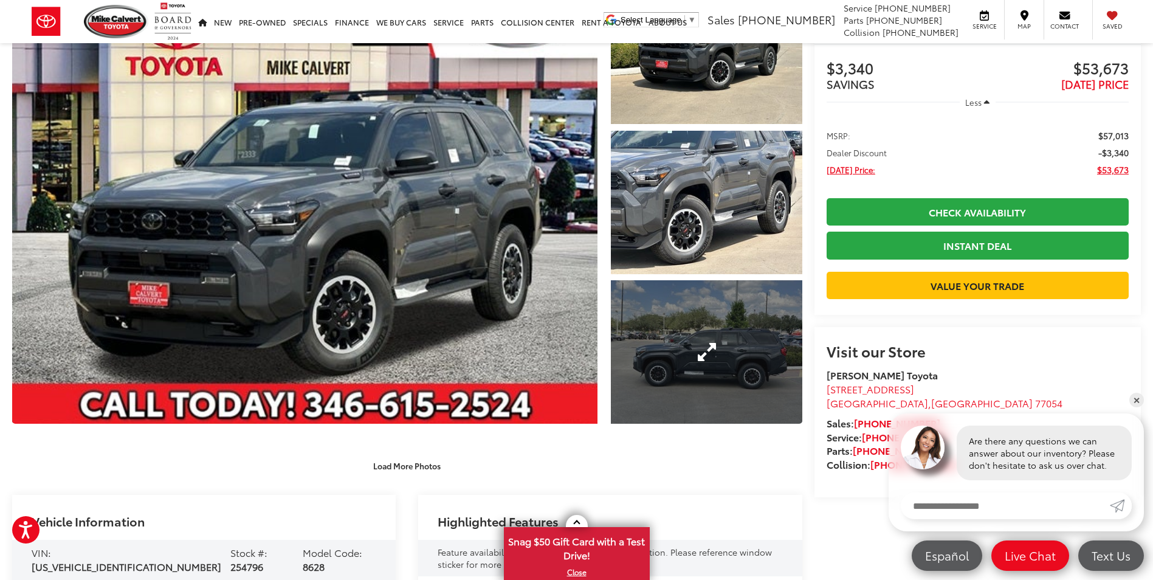
scroll to position [122, 0]
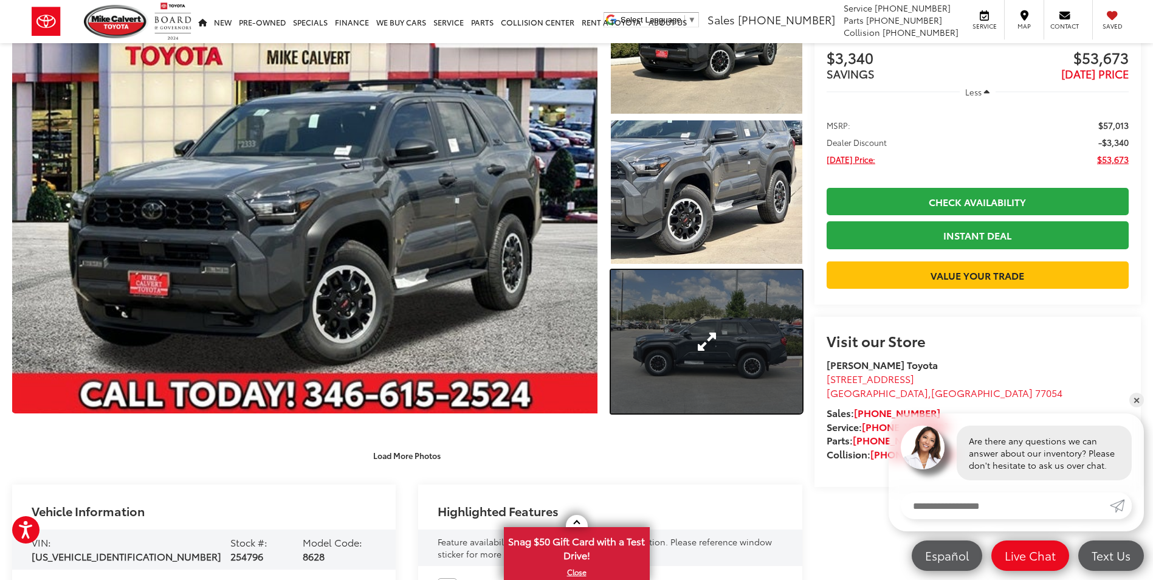
click at [696, 334] on link "Expand Photo 3" at bounding box center [706, 341] width 191 height 143
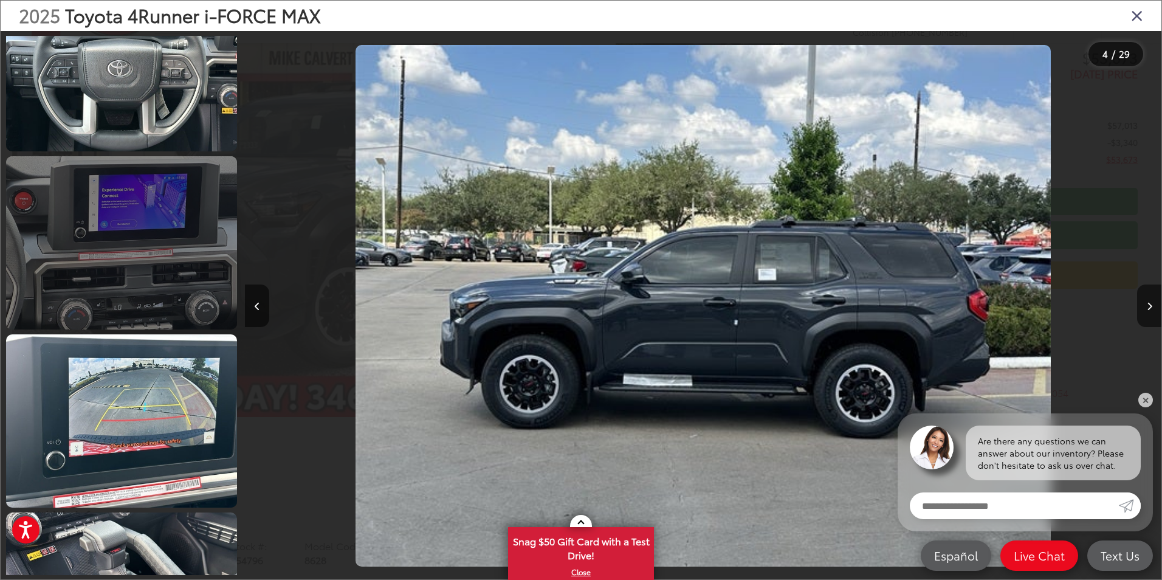
scroll to position [1909, 0]
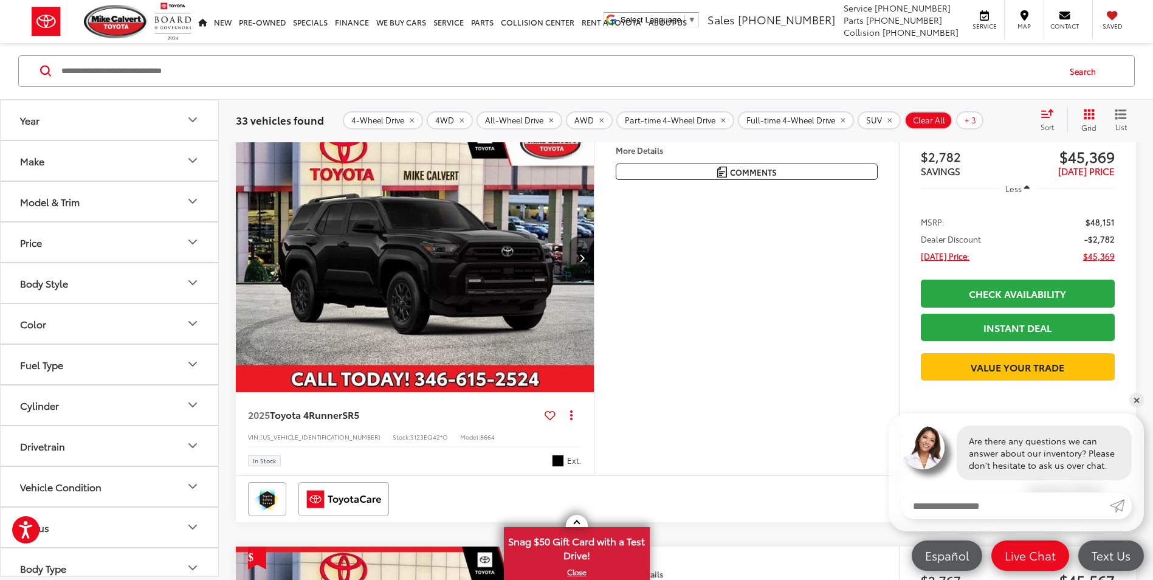
scroll to position [619, 0]
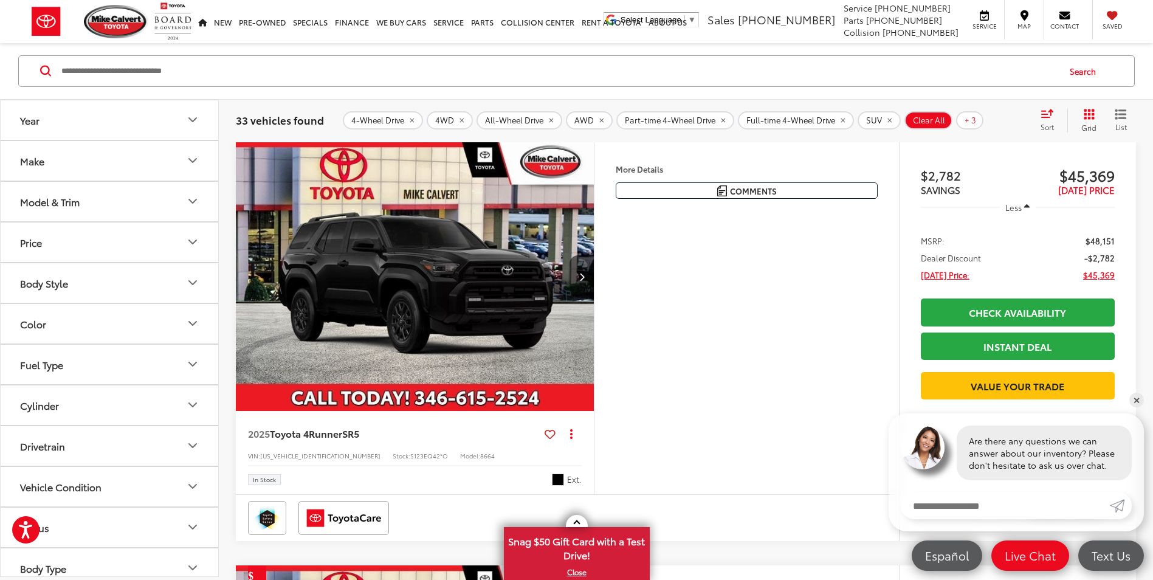
click at [431, 325] on img "2025 Toyota 4Runner SR5 0" at bounding box center [415, 277] width 360 height 270
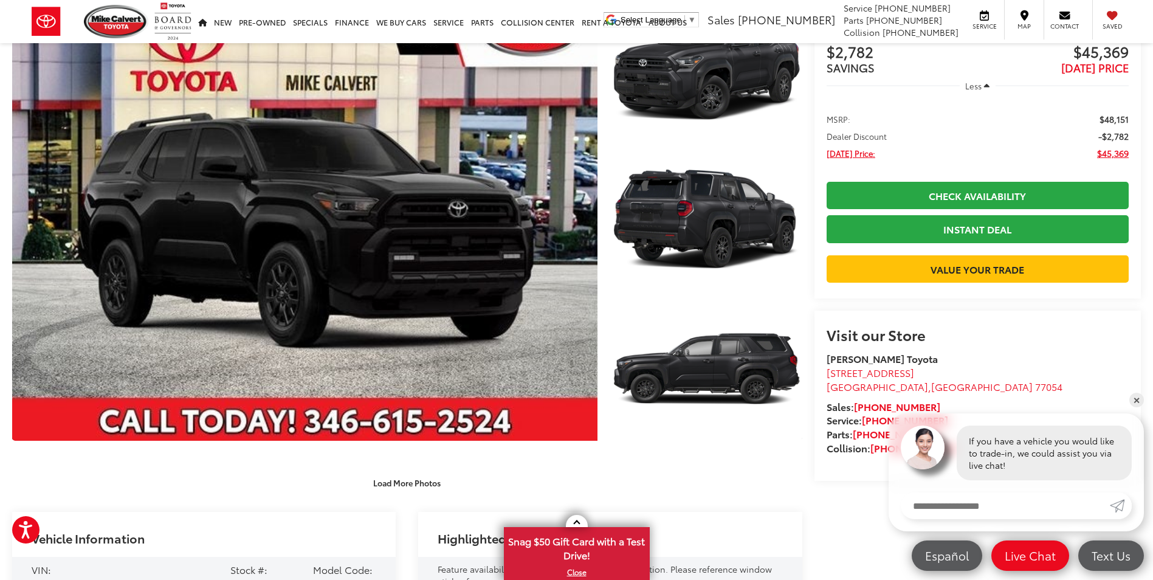
scroll to position [61, 0]
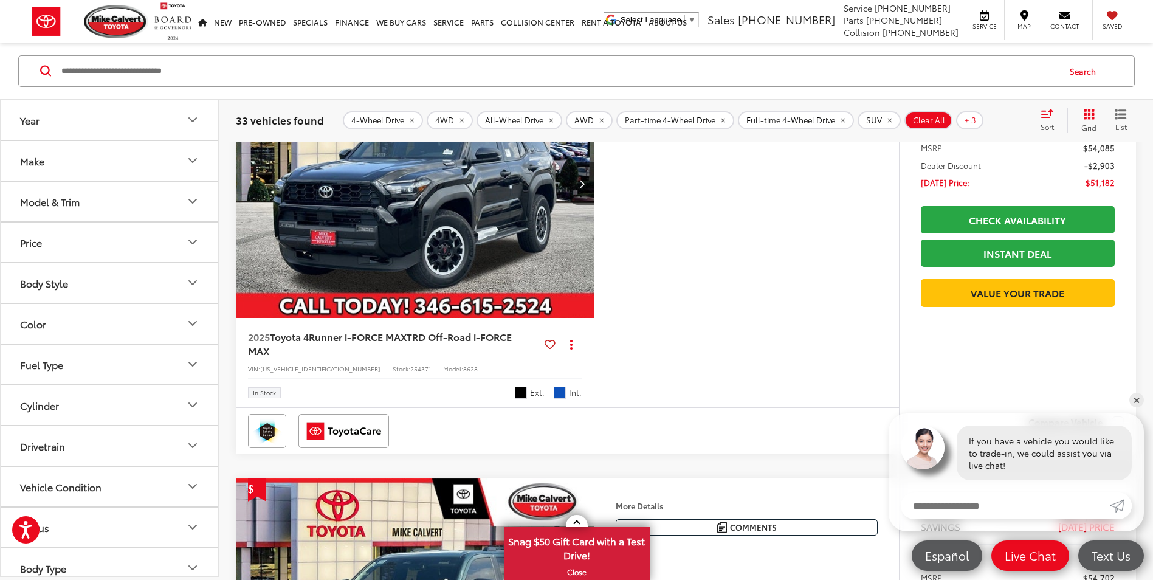
scroll to position [2564, 0]
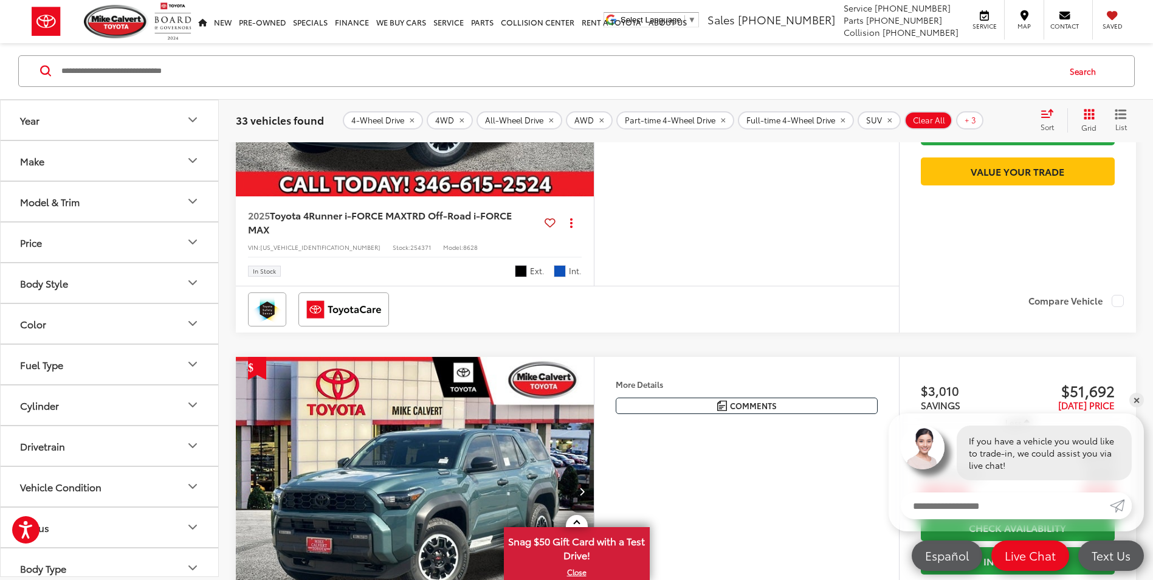
click at [443, 198] on img "2025 Toyota 4Runner i-FORCE MAX TRD Off-Road i-FORCE MAX 0" at bounding box center [415, 63] width 360 height 270
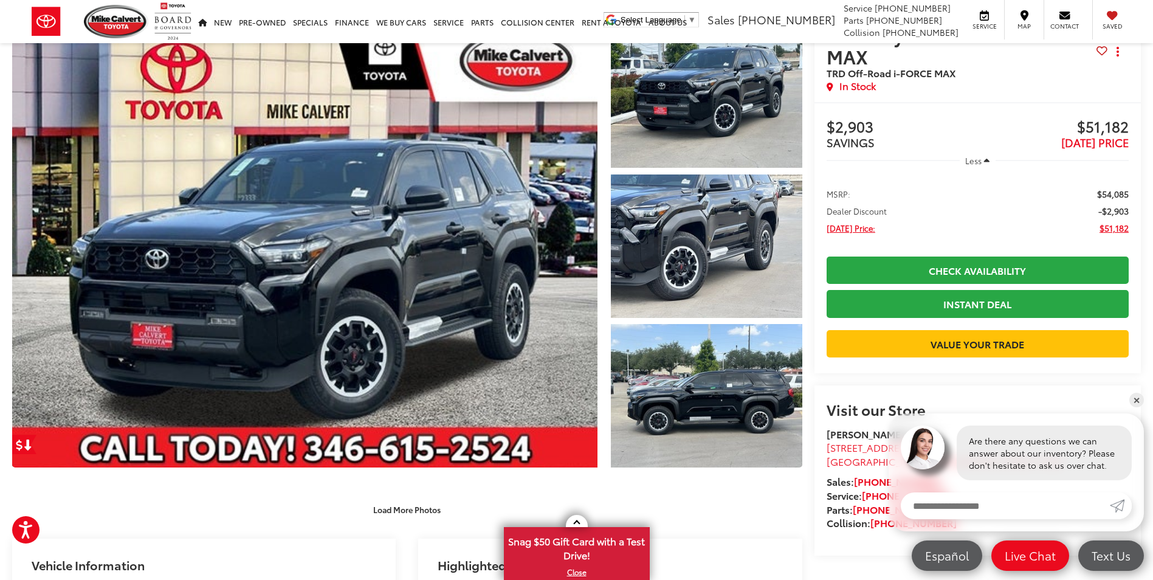
scroll to position [61, 0]
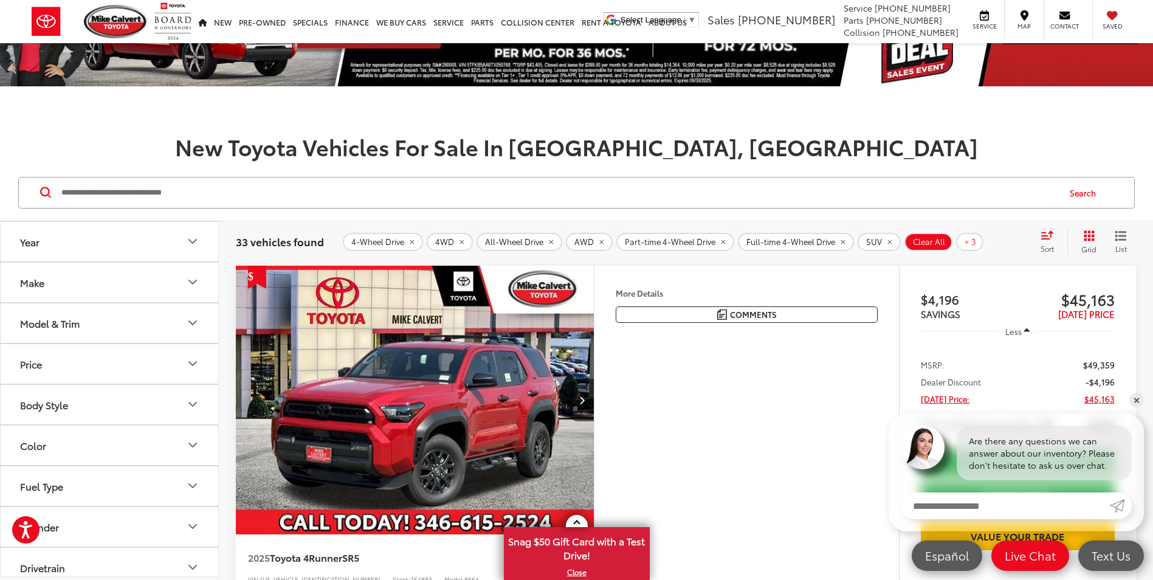
scroll to position [61, 0]
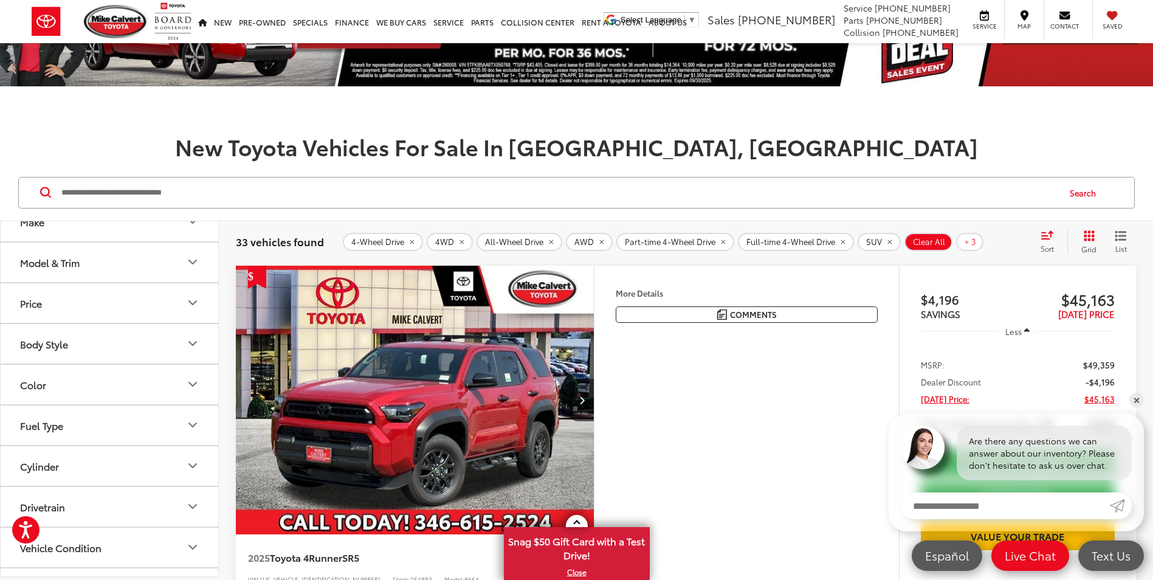
click at [187, 270] on button "Model & Trim" at bounding box center [110, 262] width 219 height 40
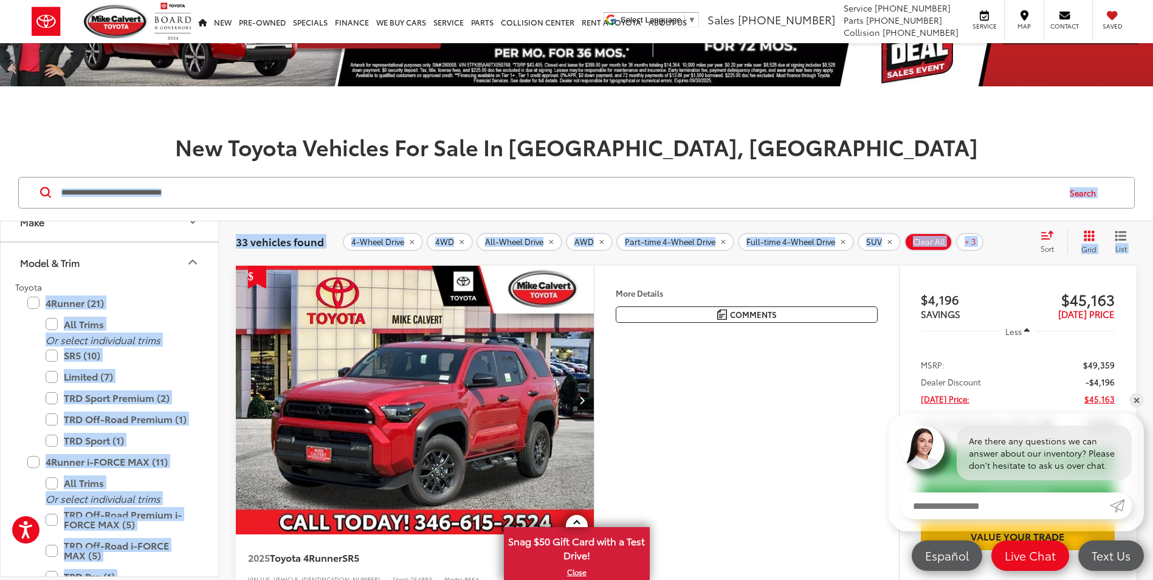
drag, startPoint x: 32, startPoint y: 301, endPoint x: 334, endPoint y: 335, distance: 303.3
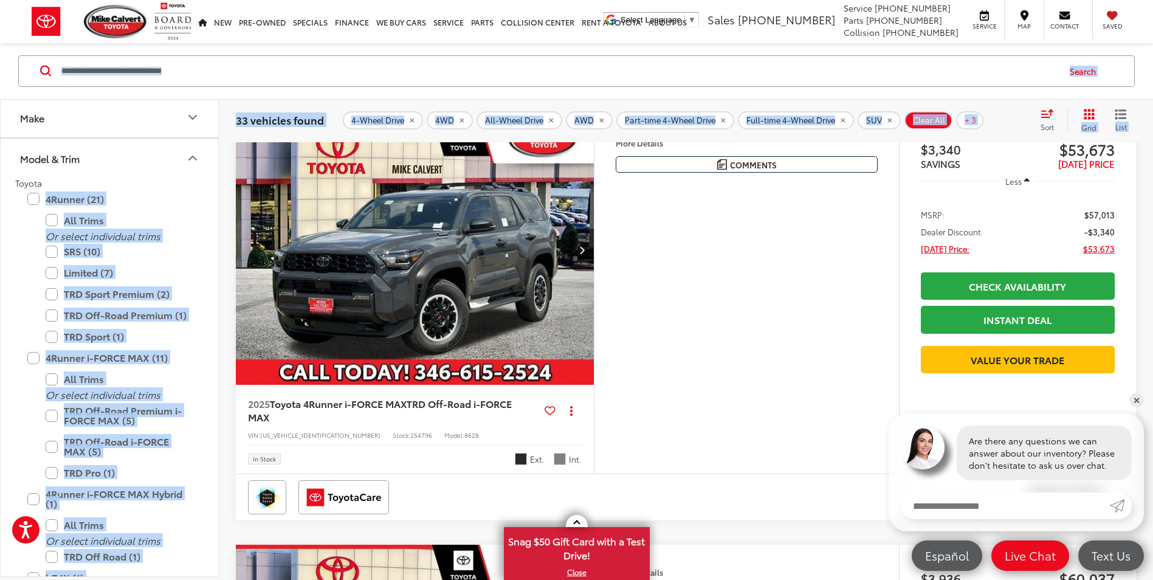
scroll to position [4083, 0]
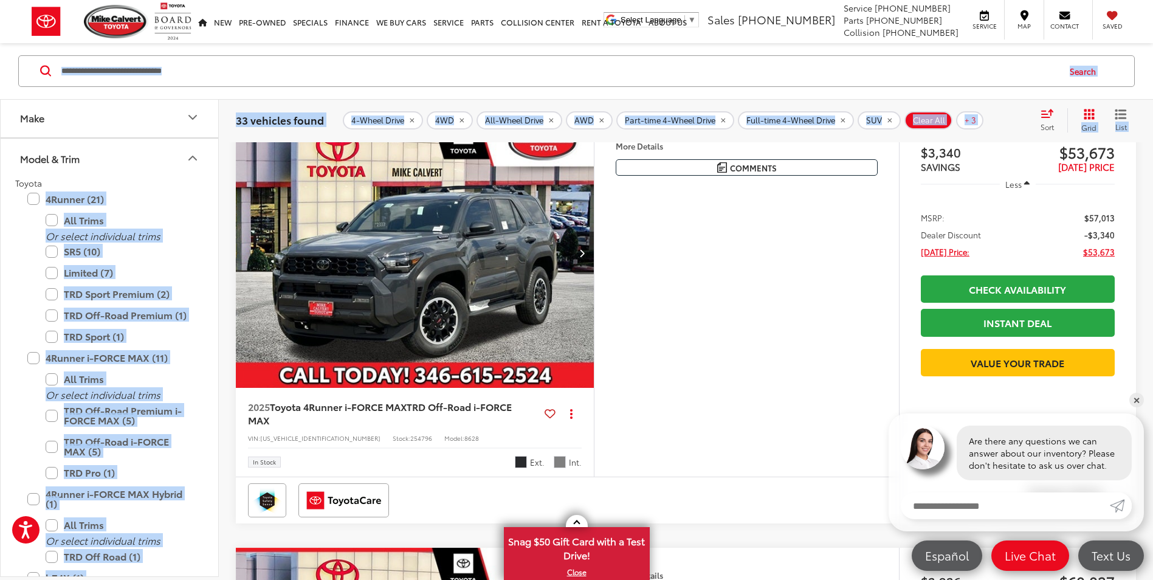
click at [382, 346] on img "2025 Toyota 4Runner i-FORCE MAX TRD Off-Road i-FORCE MAX 0" at bounding box center [415, 254] width 360 height 270
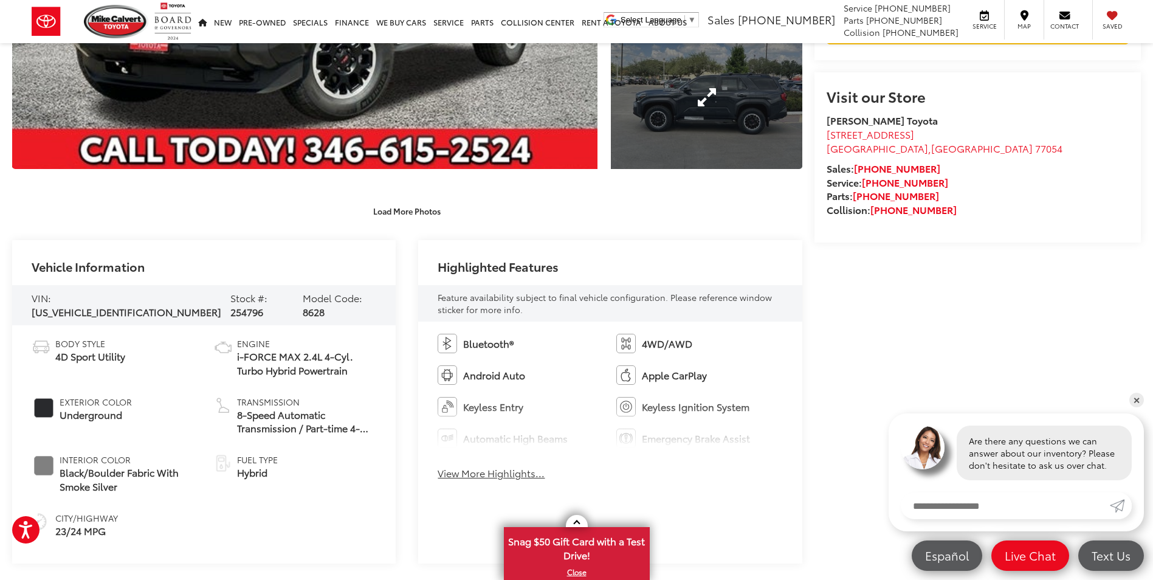
scroll to position [425, 0]
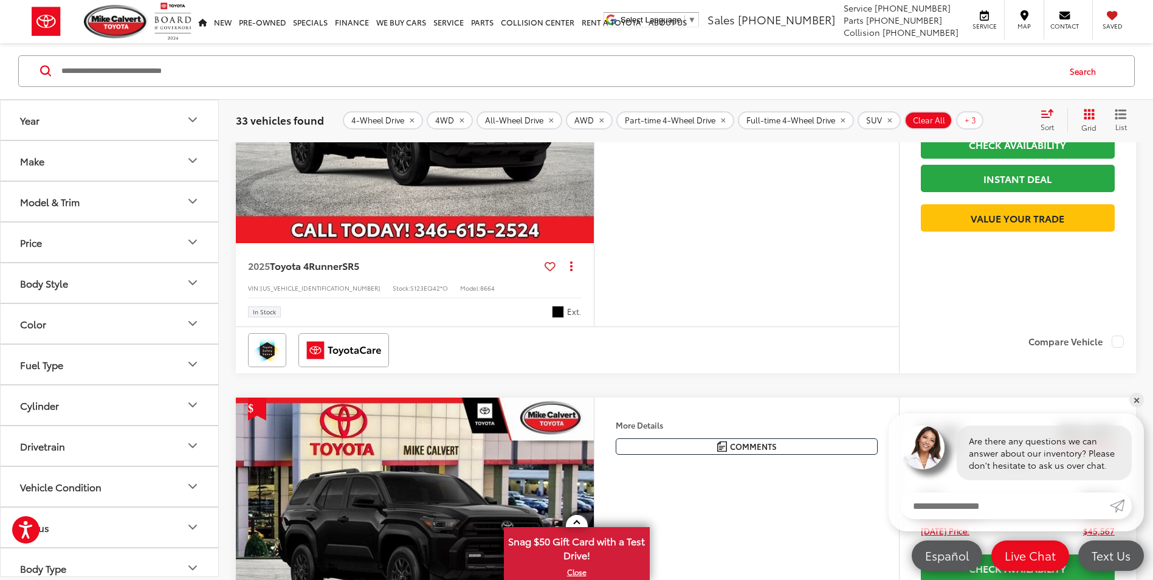
scroll to position [668, 0]
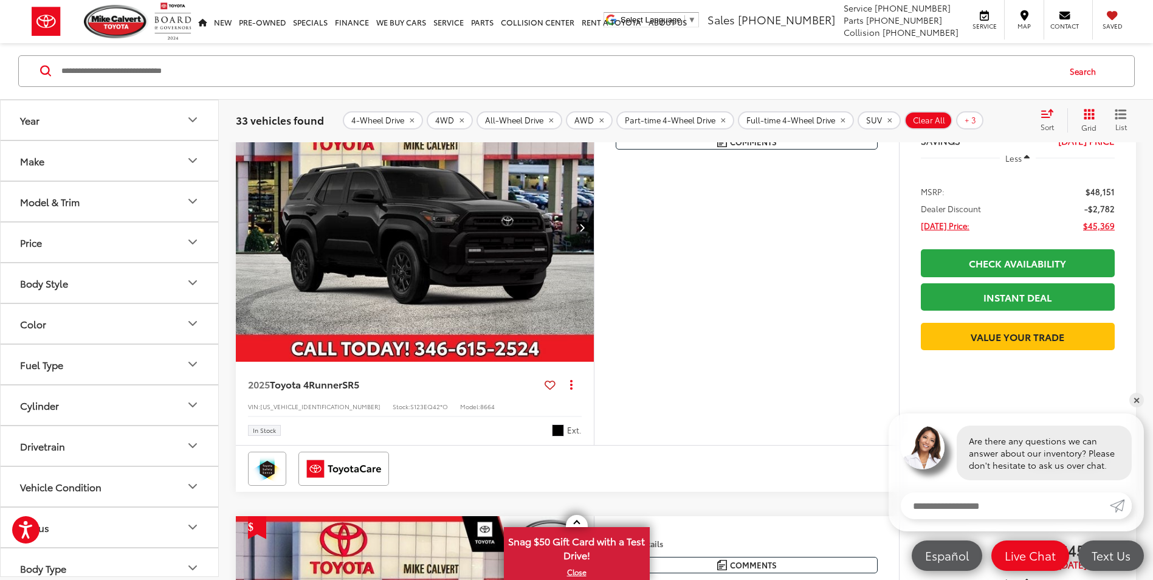
click at [112, 196] on button "Model & Trim" at bounding box center [110, 202] width 219 height 40
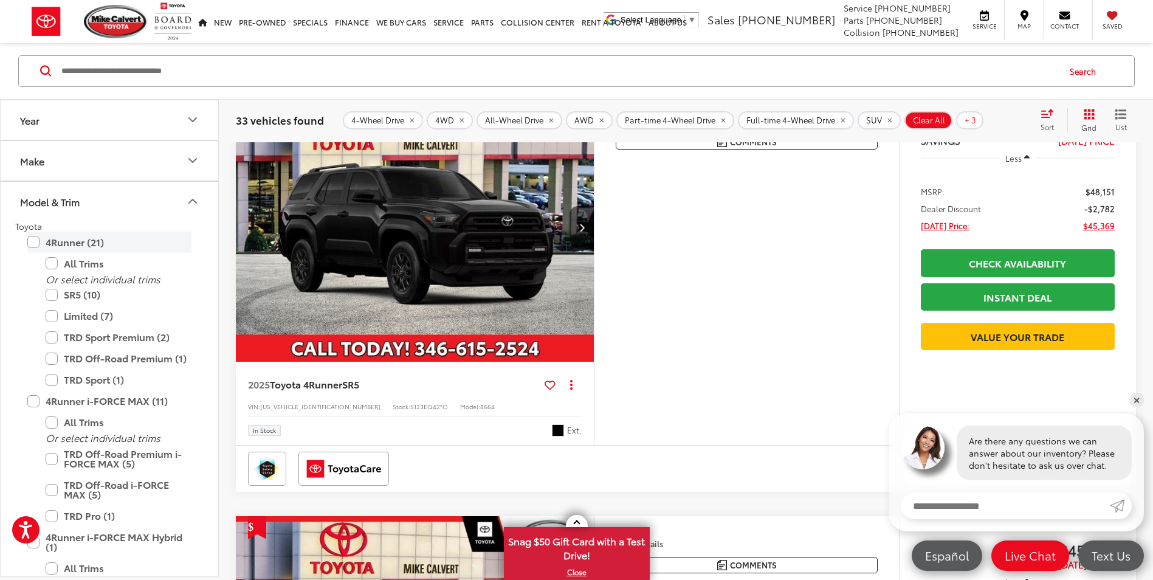
click at [33, 246] on label "4Runner (21)" at bounding box center [109, 242] width 164 height 21
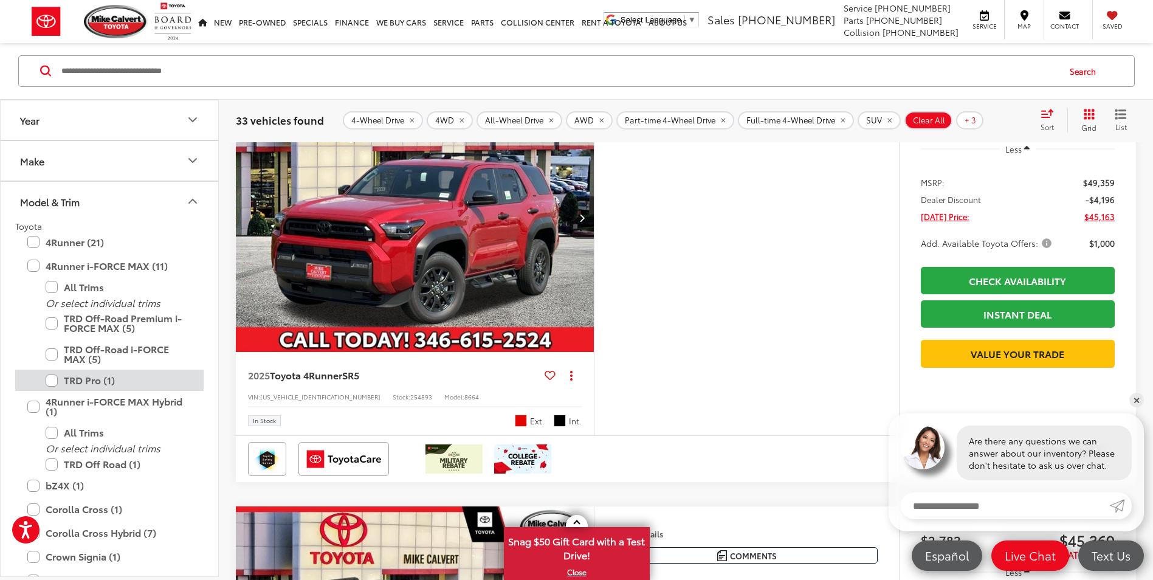
scroll to position [194, 0]
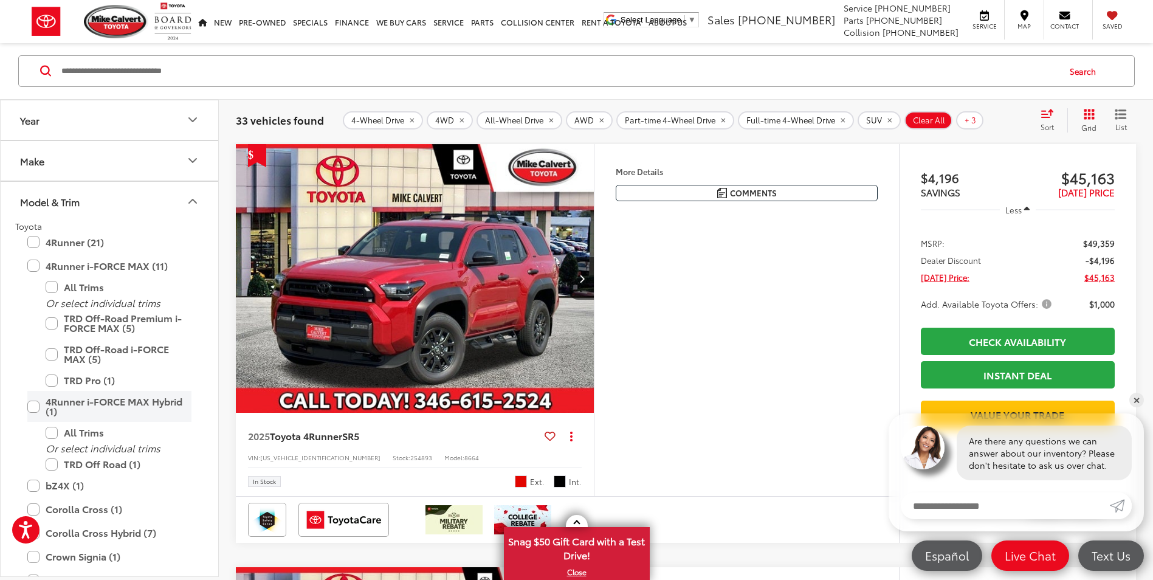
click at [28, 404] on label "4Runner i-FORCE MAX Hybrid (1)" at bounding box center [109, 406] width 164 height 31
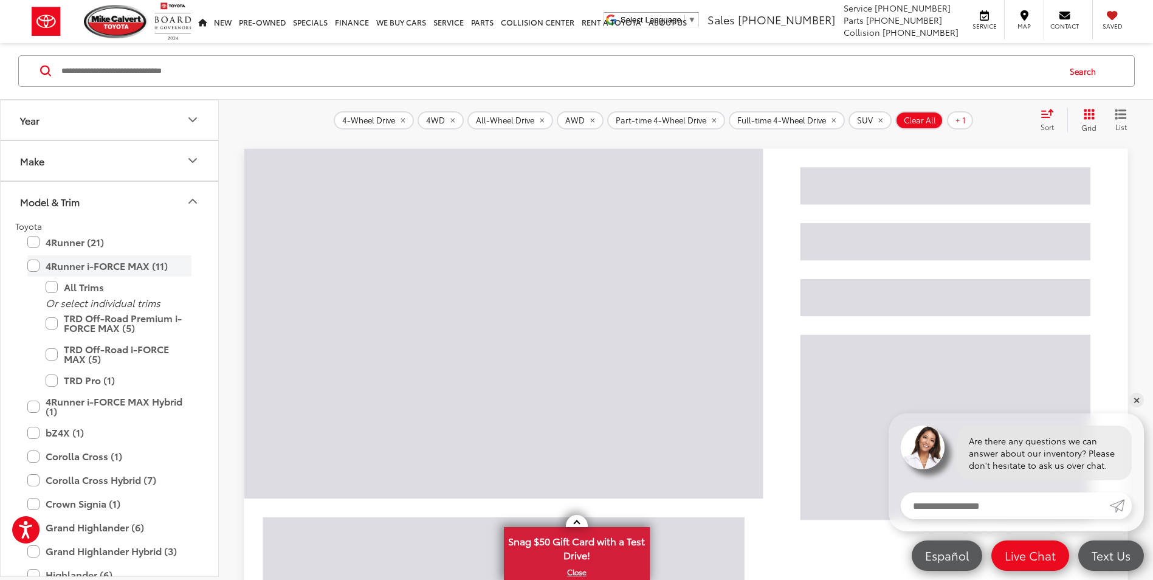
click at [33, 267] on label "4Runner i-FORCE MAX (11)" at bounding box center [109, 265] width 164 height 21
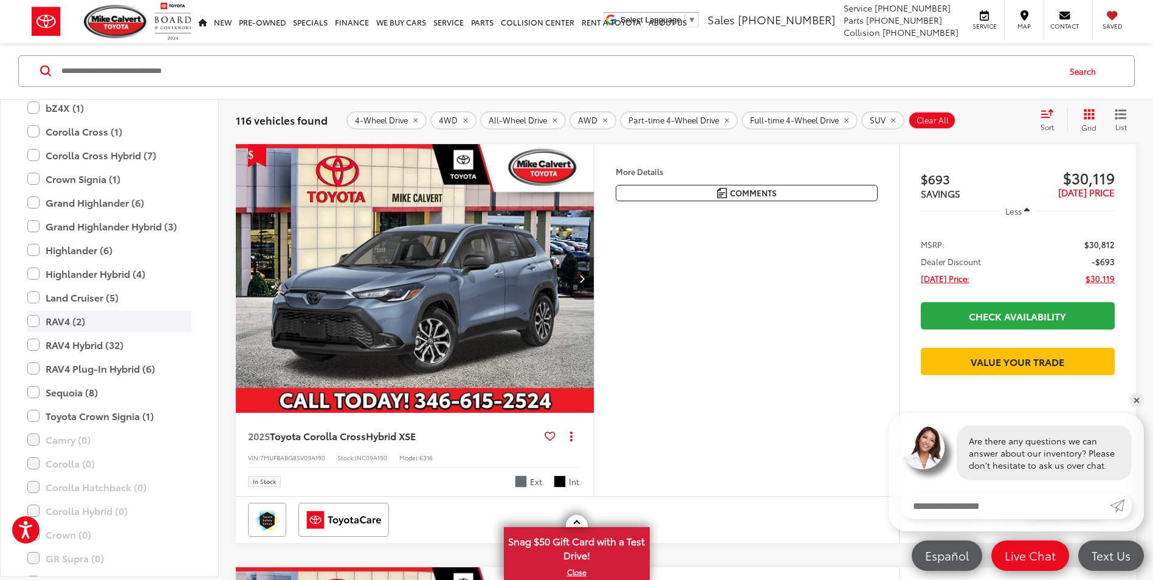
scroll to position [175, 0]
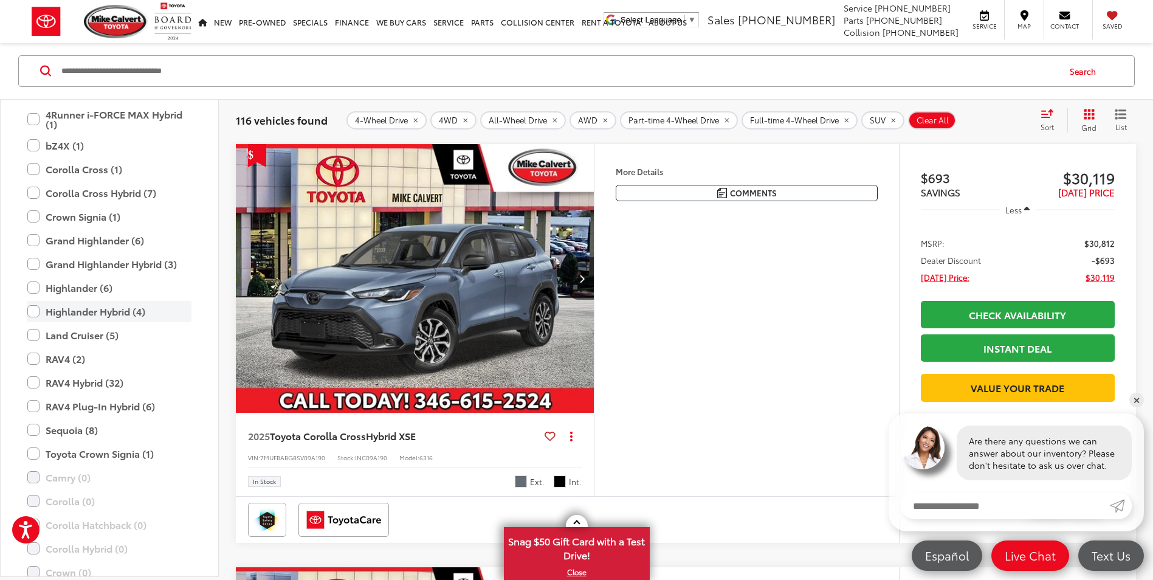
click at [35, 310] on label "Highlander Hybrid (4)" at bounding box center [109, 311] width 164 height 21
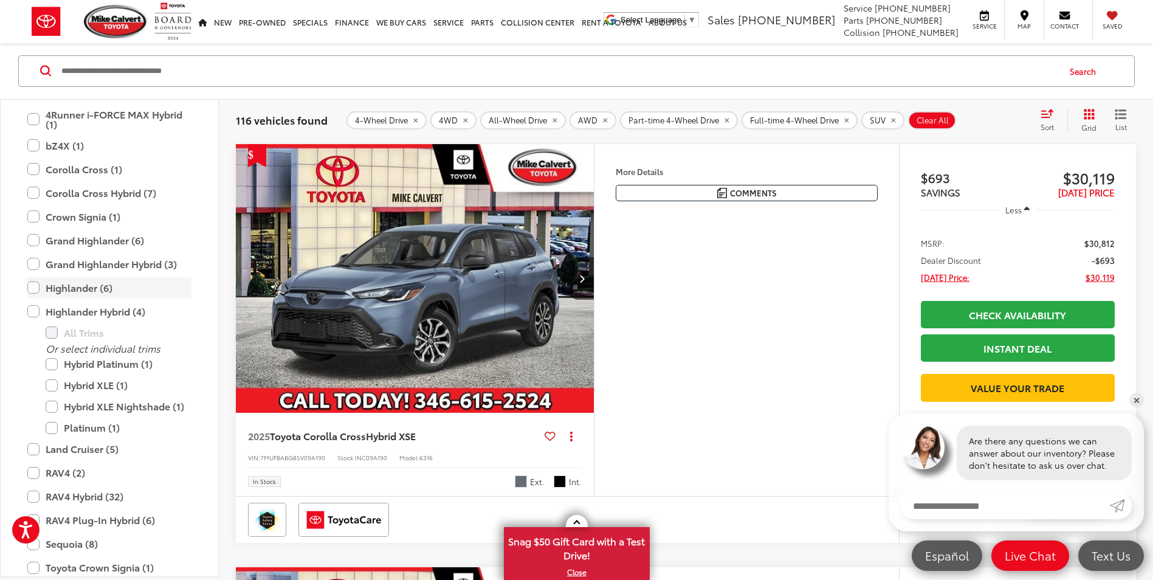
click at [30, 287] on label "Highlander (6)" at bounding box center [109, 287] width 164 height 21
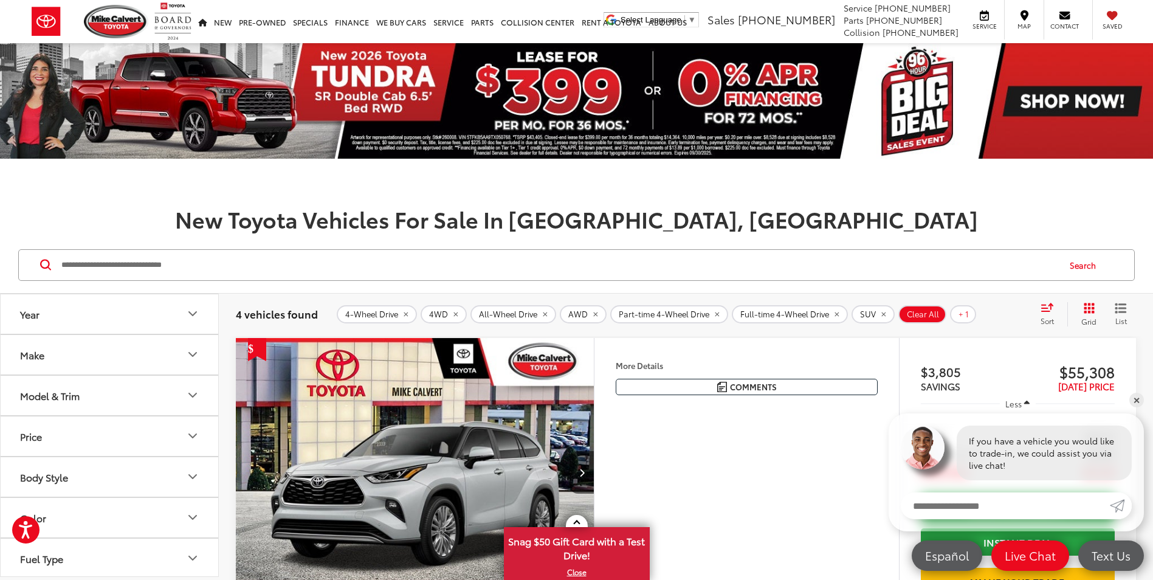
click at [116, 382] on button "Model & Trim" at bounding box center [110, 396] width 219 height 40
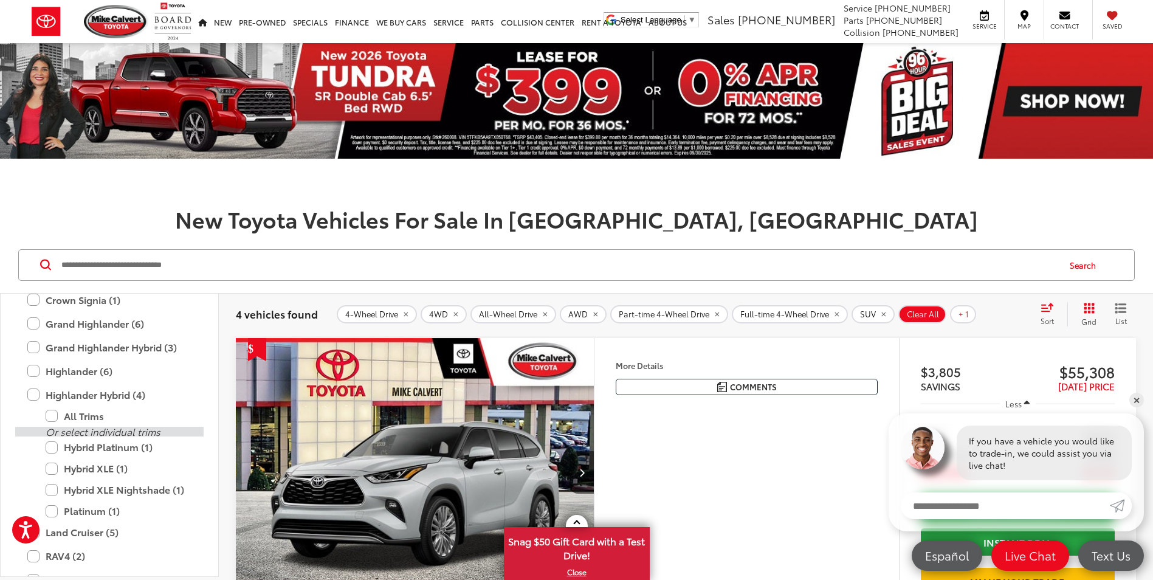
scroll to position [297, 0]
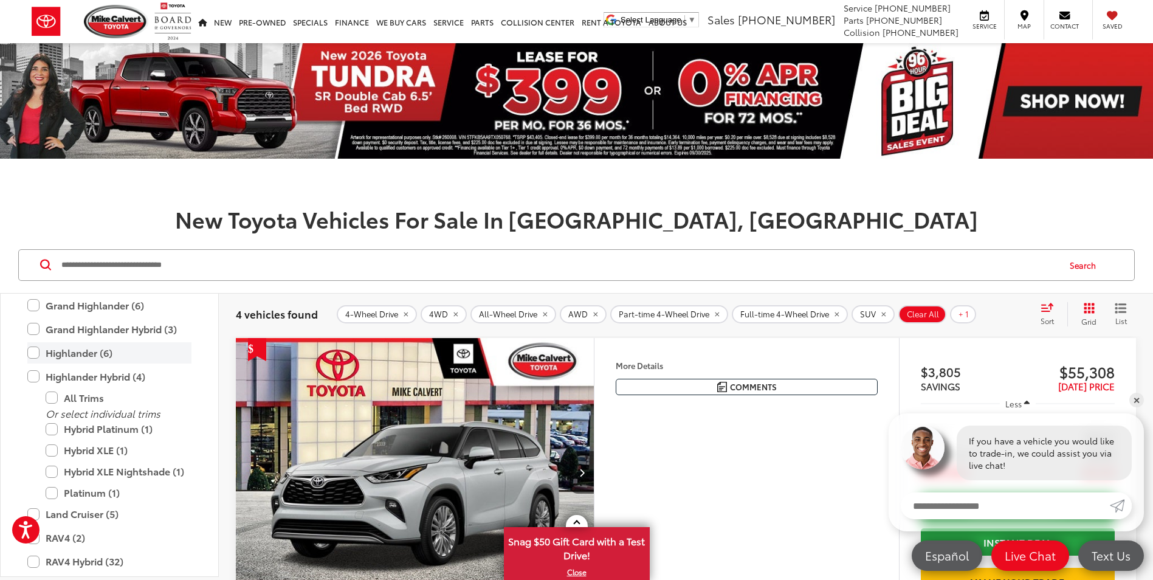
click at [31, 351] on label "Highlander (6)" at bounding box center [109, 352] width 164 height 21
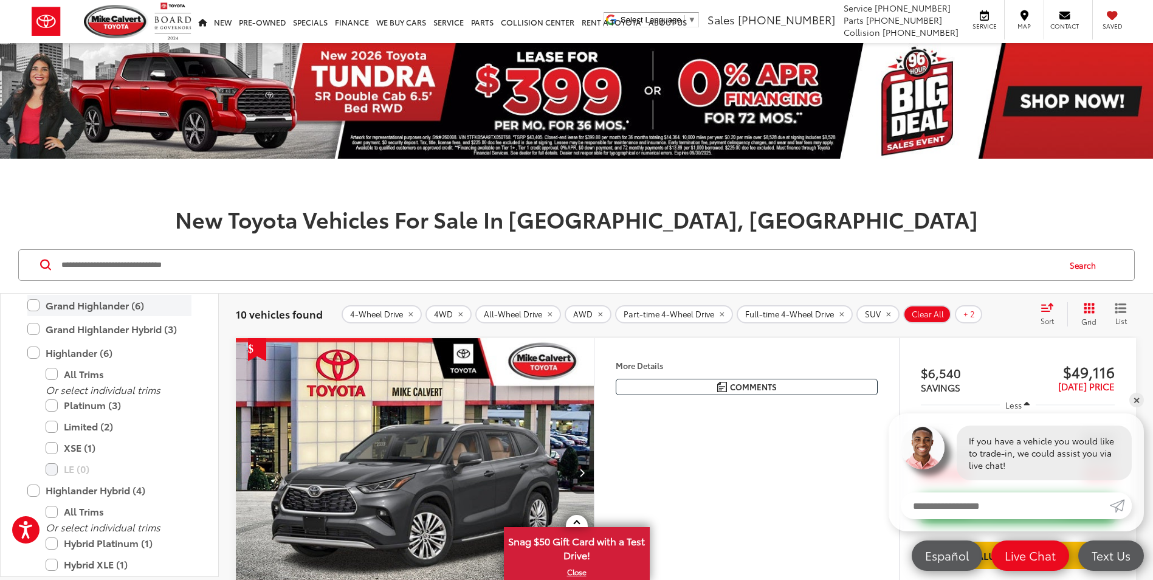
click at [33, 303] on label "Grand Highlander (6)" at bounding box center [109, 305] width 164 height 21
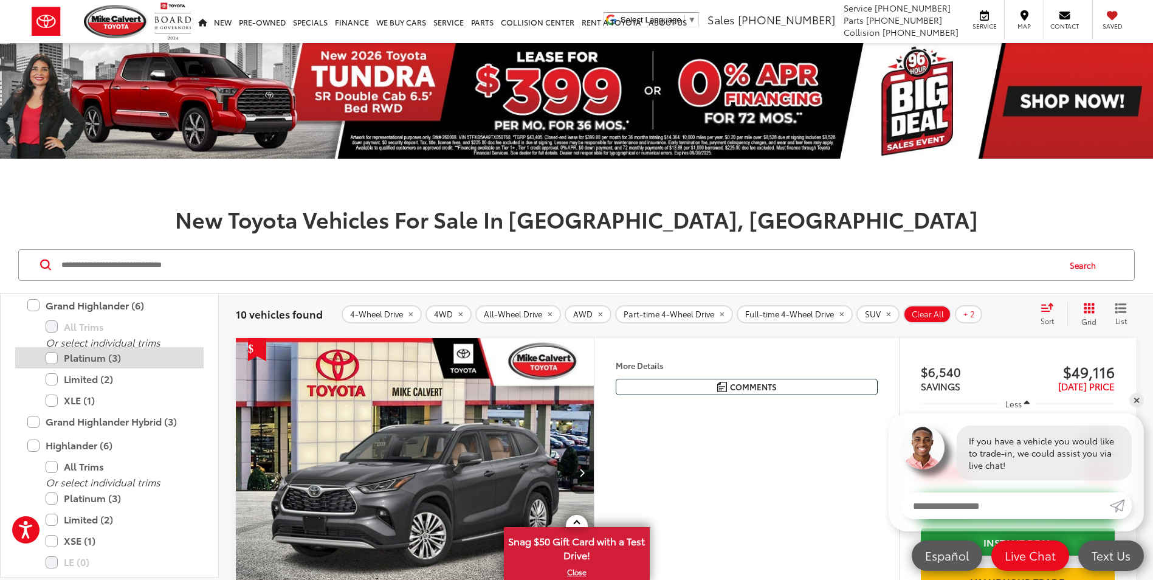
scroll to position [61, 0]
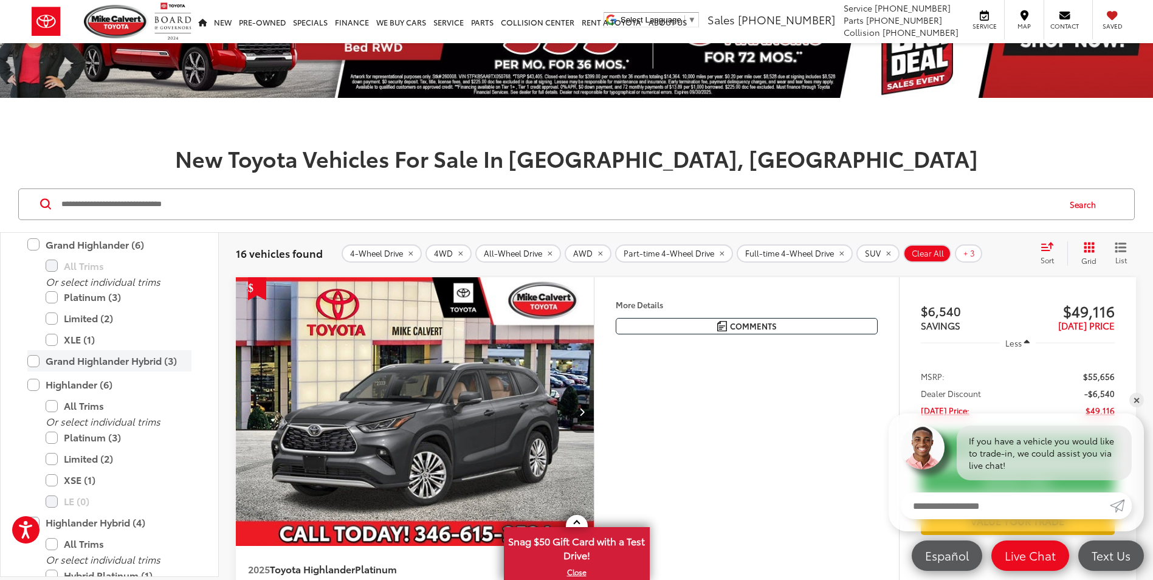
click at [29, 361] on label "Grand Highlander Hybrid (3)" at bounding box center [109, 360] width 164 height 21
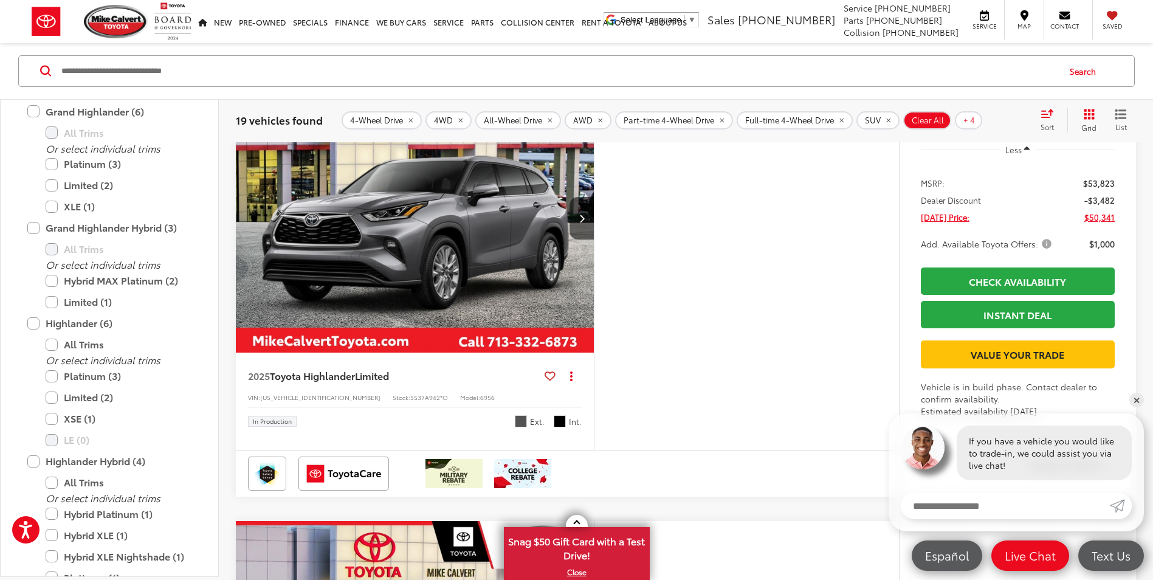
scroll to position [2431, 0]
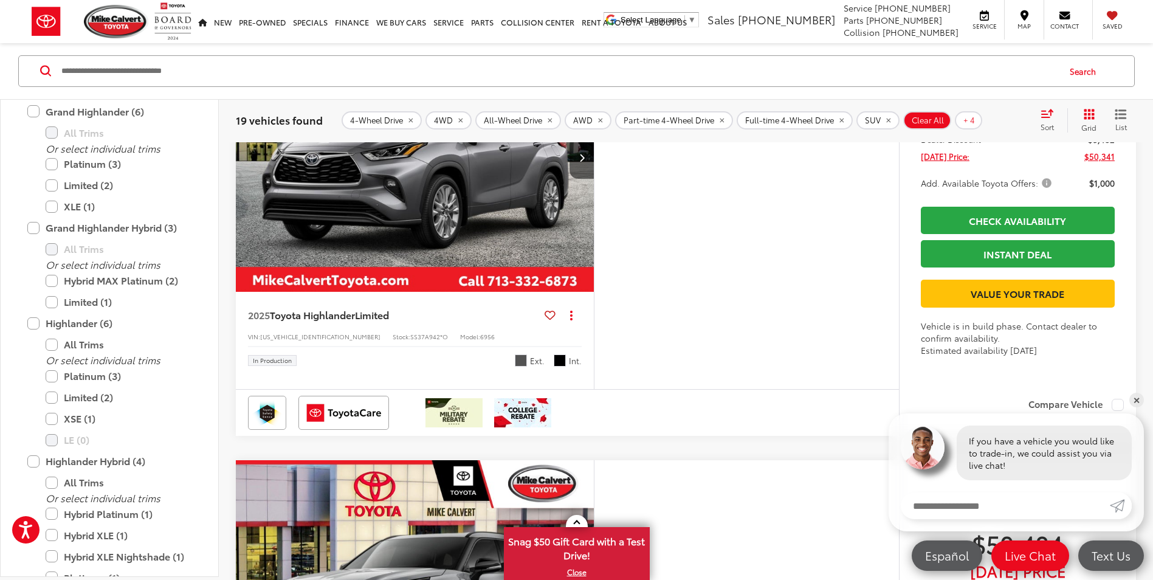
click at [524, 281] on img "2025 Toyota Highlander Limited 0" at bounding box center [415, 158] width 360 height 270
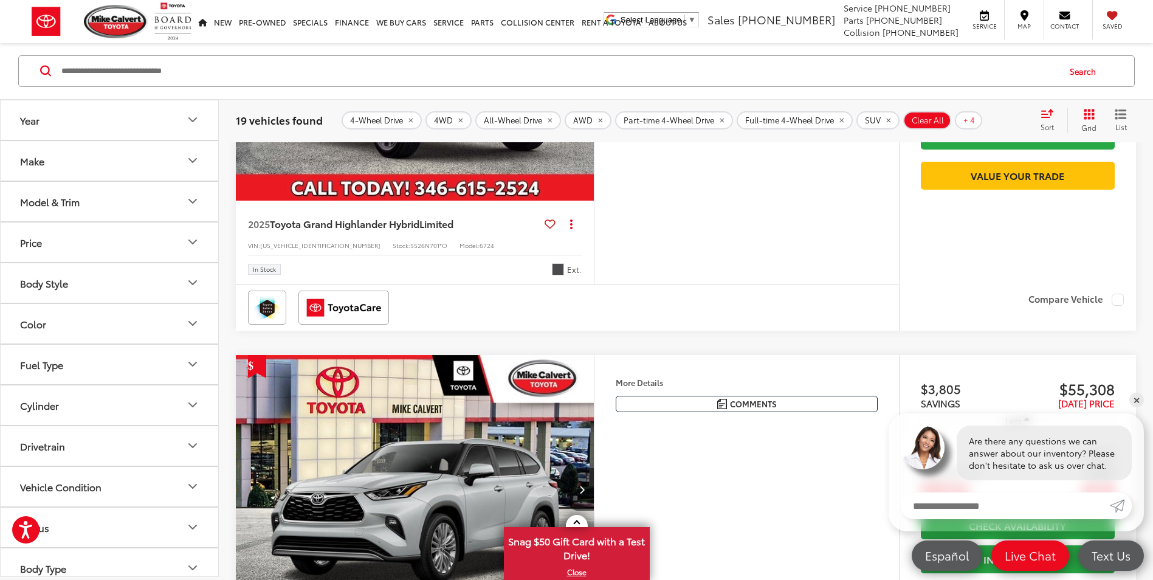
scroll to position [1231, 0]
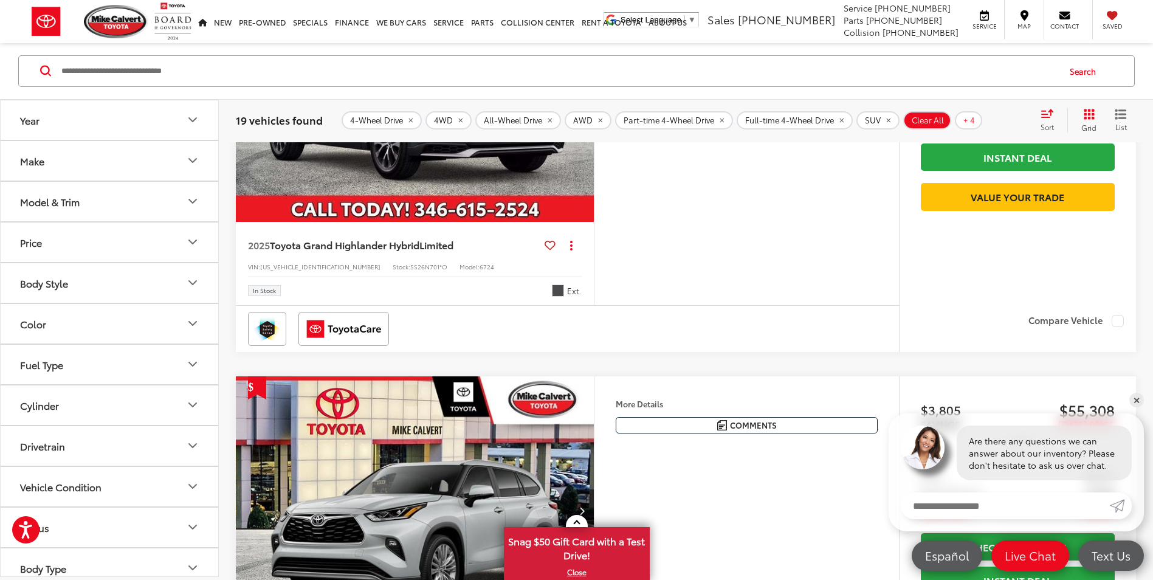
click at [173, 197] on button "Model & Trim" at bounding box center [110, 202] width 219 height 40
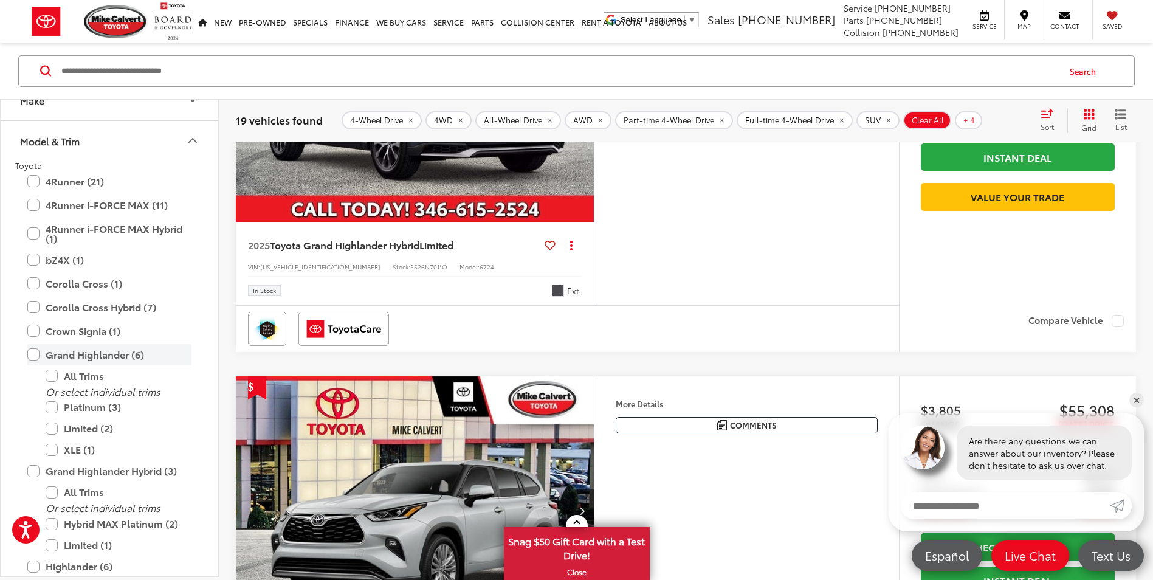
scroll to position [122, 0]
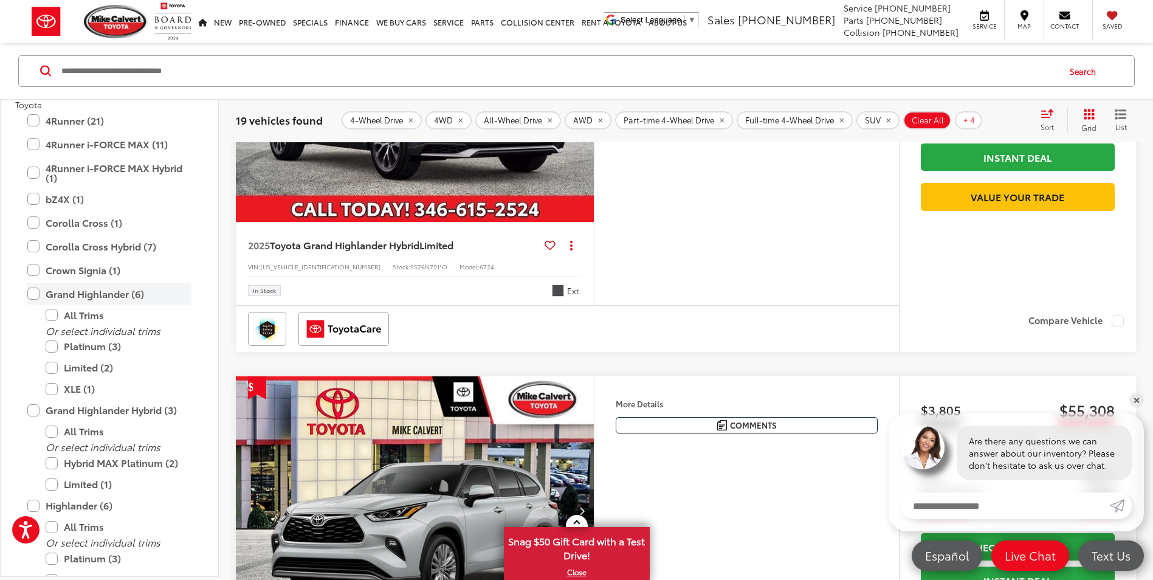
click at [32, 293] on label "Grand Highlander (6)" at bounding box center [109, 293] width 164 height 21
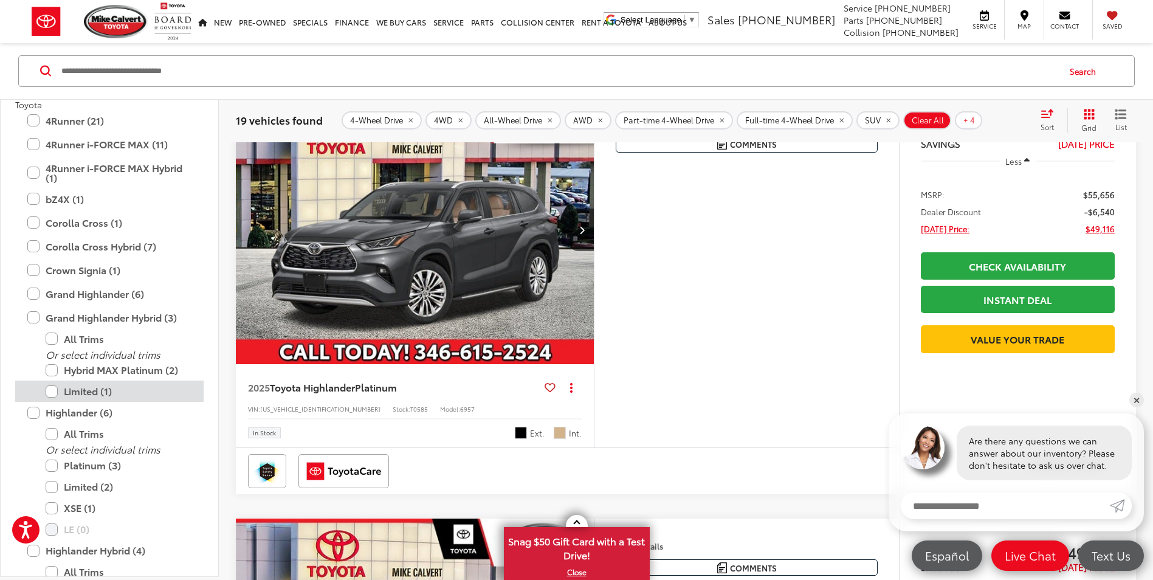
scroll to position [194, 0]
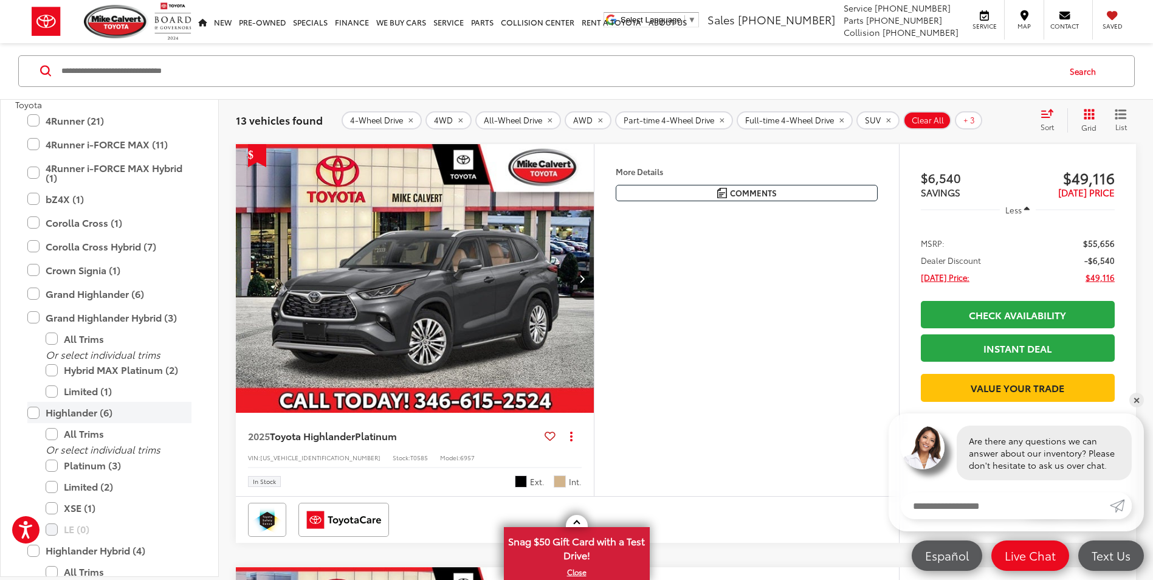
click at [33, 415] on label "Highlander (6)" at bounding box center [109, 412] width 164 height 21
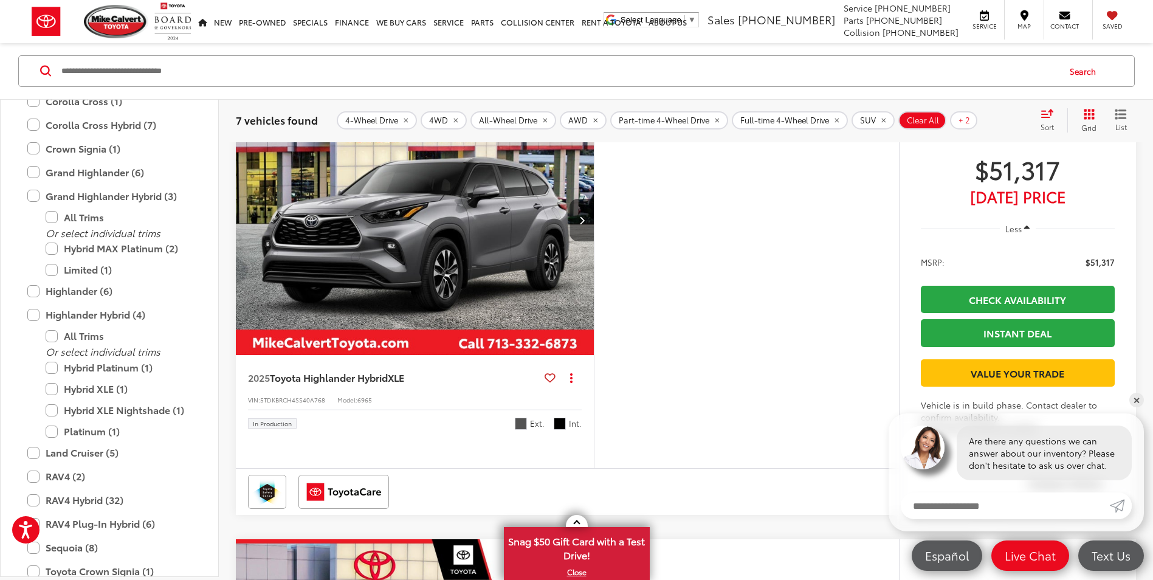
scroll to position [1470, 0]
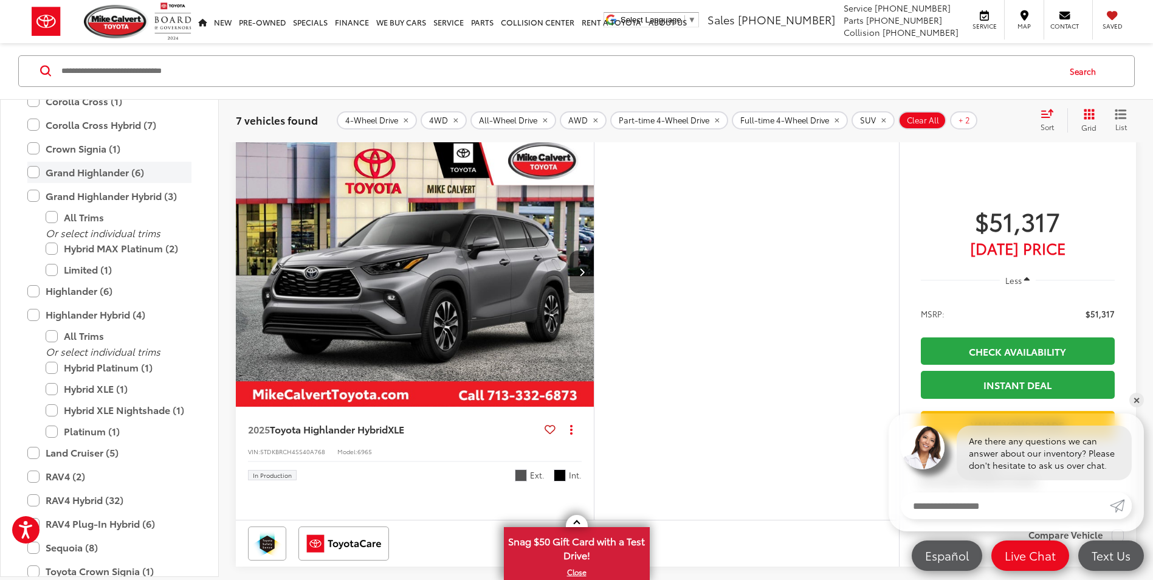
click at [33, 171] on label "Grand Highlander (6)" at bounding box center [109, 172] width 164 height 21
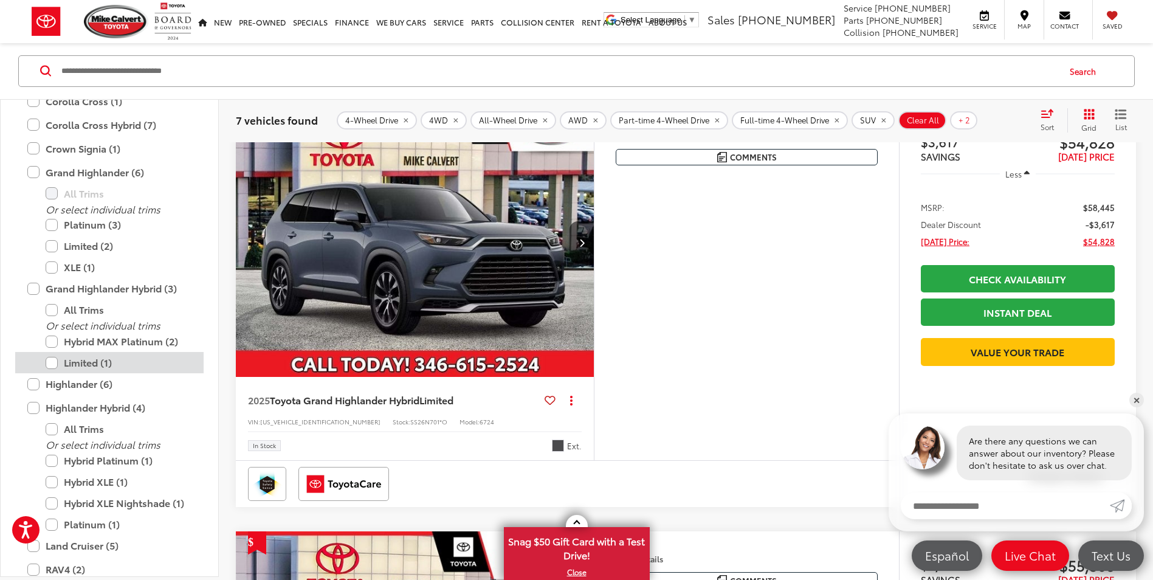
scroll to position [194, 0]
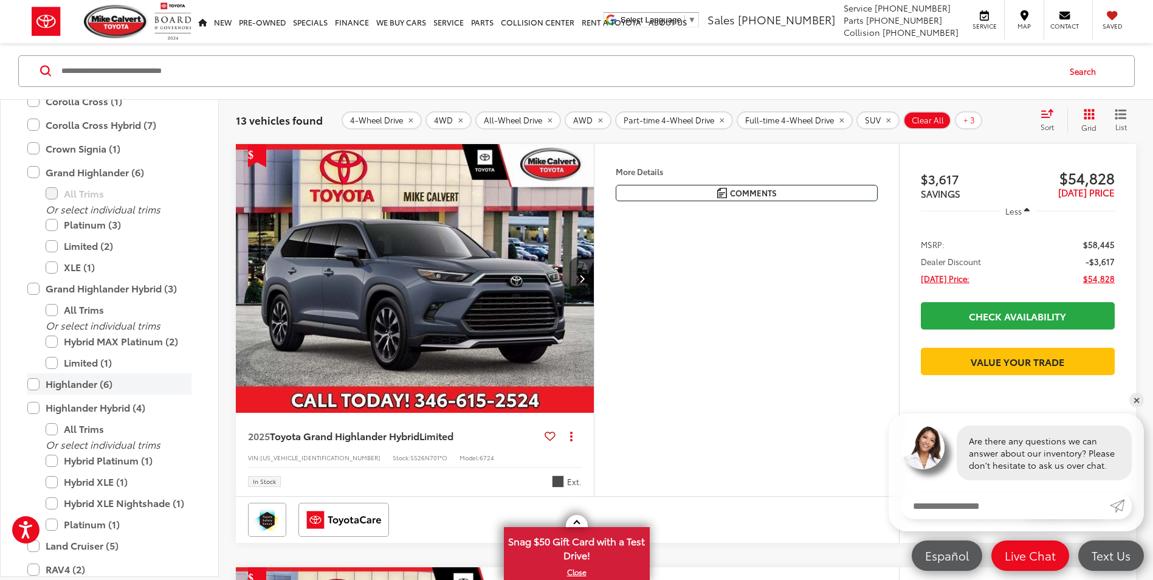
click at [30, 385] on label "Highlander (6)" at bounding box center [109, 383] width 164 height 21
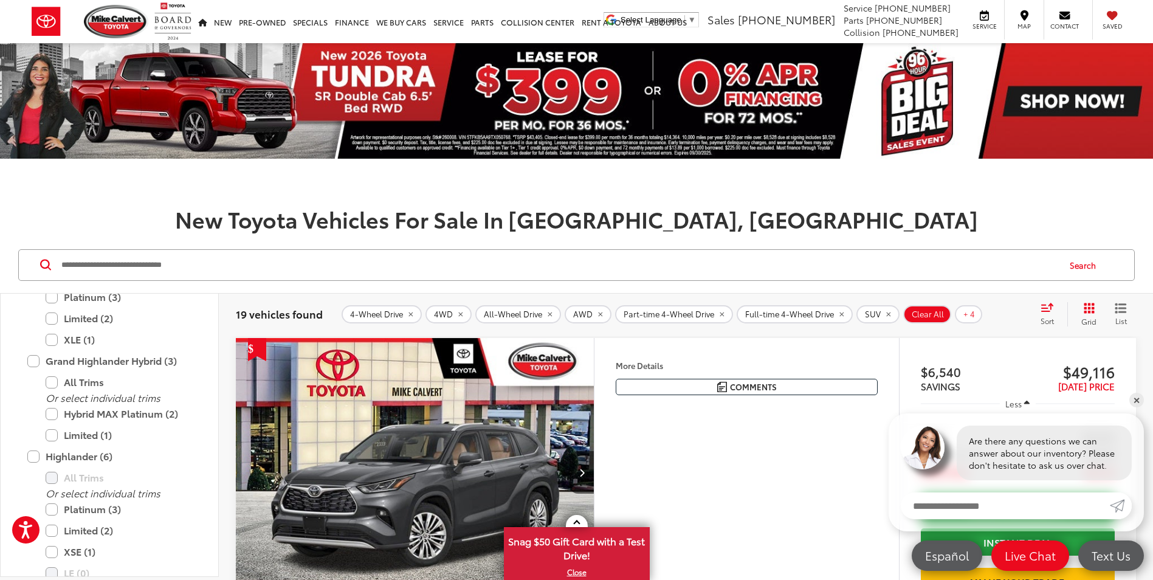
click at [1052, 314] on div "Sort" at bounding box center [1050, 314] width 33 height 24
click at [1003, 366] on span "Low to High" at bounding box center [1007, 366] width 55 height 14
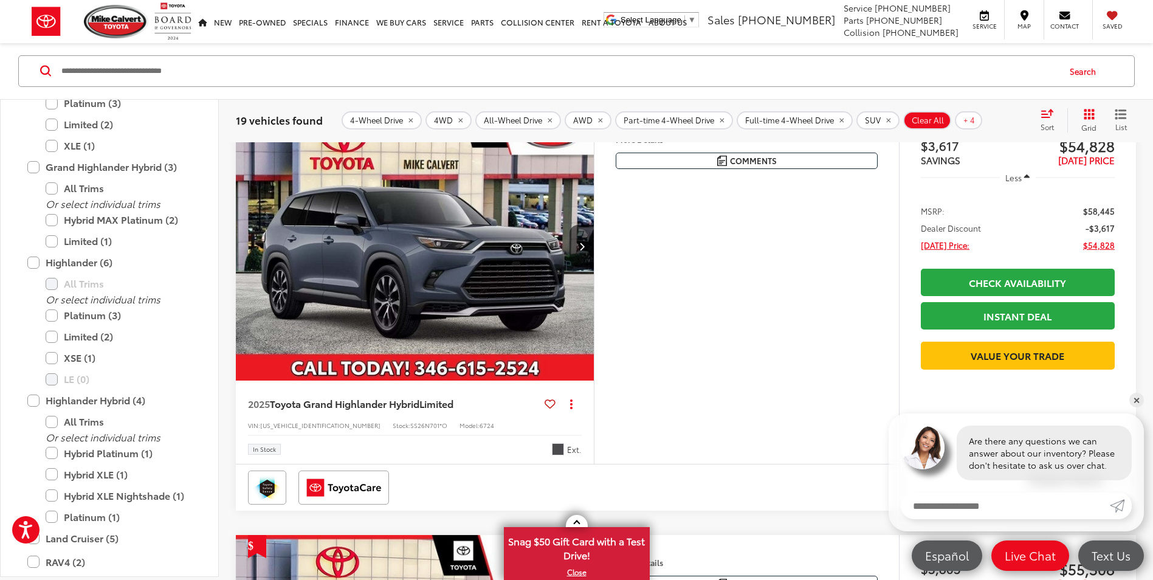
scroll to position [1094, 0]
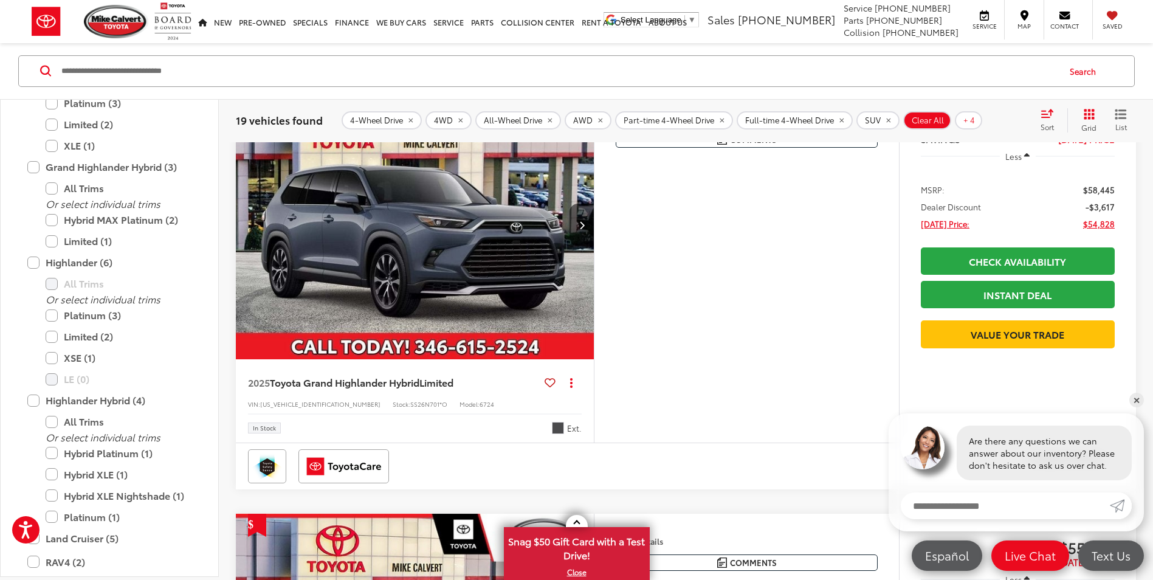
click at [558, 434] on span "Heavy Metal" at bounding box center [558, 428] width 12 height 12
click at [517, 315] on img "2025 Toyota Grand Highlander Hybrid Limited 0" at bounding box center [415, 226] width 360 height 270
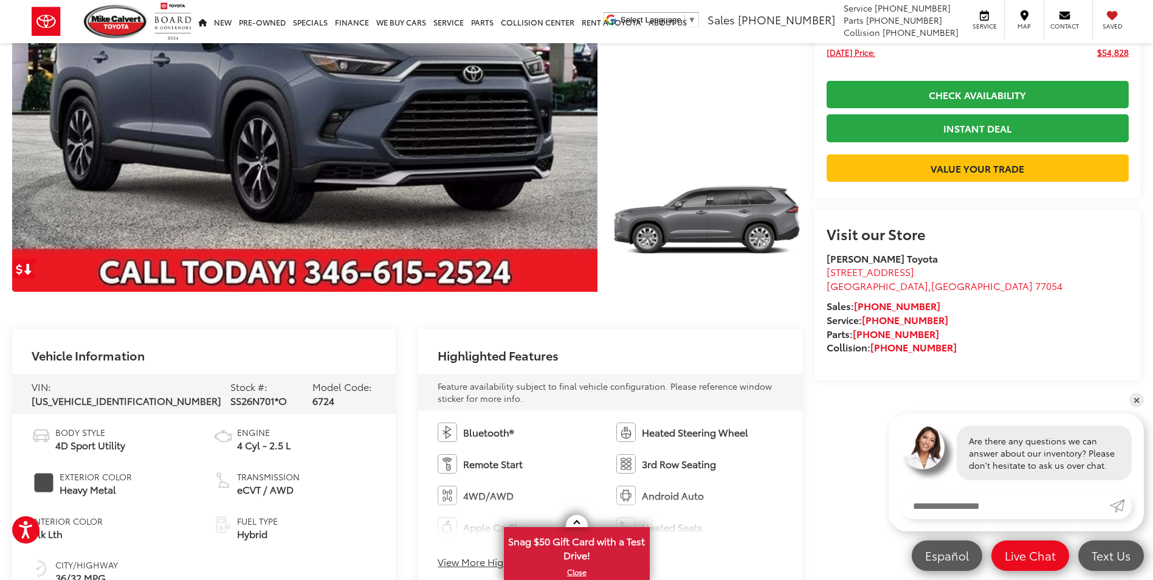
scroll to position [304, 0]
